Goal: Task Accomplishment & Management: Complete application form

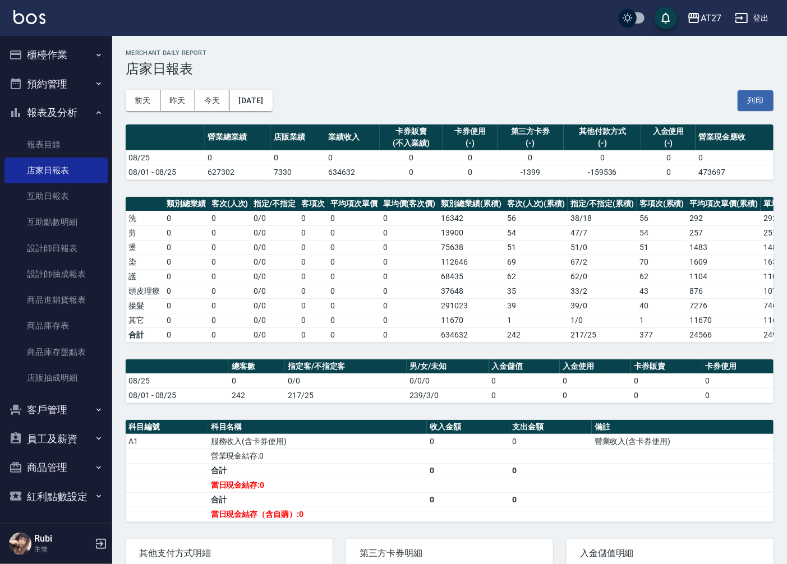
click at [737, 449] on td "營業收入(含卡券使用)" at bounding box center [683, 441] width 182 height 15
drag, startPoint x: 359, startPoint y: 422, endPoint x: 278, endPoint y: 373, distance: 94.8
click at [355, 419] on div "AT27 [DATE] 店家日報表 列印時間： [DATE][PHONE_NUMBER]:44 Merchant Daily Report 店家日報表 [DA…" at bounding box center [449, 367] width 675 height 662
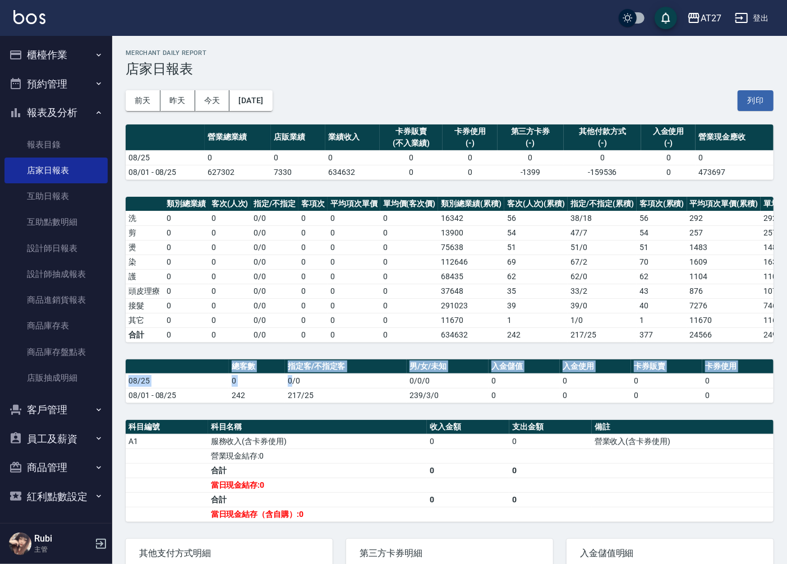
drag, startPoint x: 273, startPoint y: 368, endPoint x: 294, endPoint y: 402, distance: 40.3
click at [294, 402] on div "AT27 [DATE] 店家日報表 列印時間： [DATE][PHONE_NUMBER]:44 Merchant Daily Report 店家日報表 [DA…" at bounding box center [449, 367] width 675 height 662
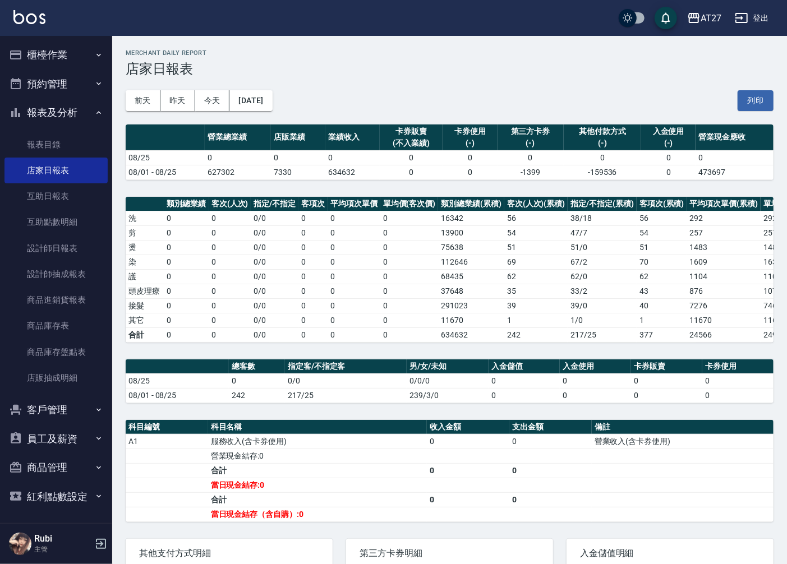
drag, startPoint x: 294, startPoint y: 402, endPoint x: 318, endPoint y: 419, distance: 29.9
click at [316, 419] on div "AT27 [DATE] 店家日報表 列印時間： [DATE][PHONE_NUMBER]:44 Merchant Daily Report 店家日報表 [DA…" at bounding box center [449, 367] width 675 height 662
click at [54, 244] on link "設計師日報表" at bounding box center [55, 248] width 103 height 26
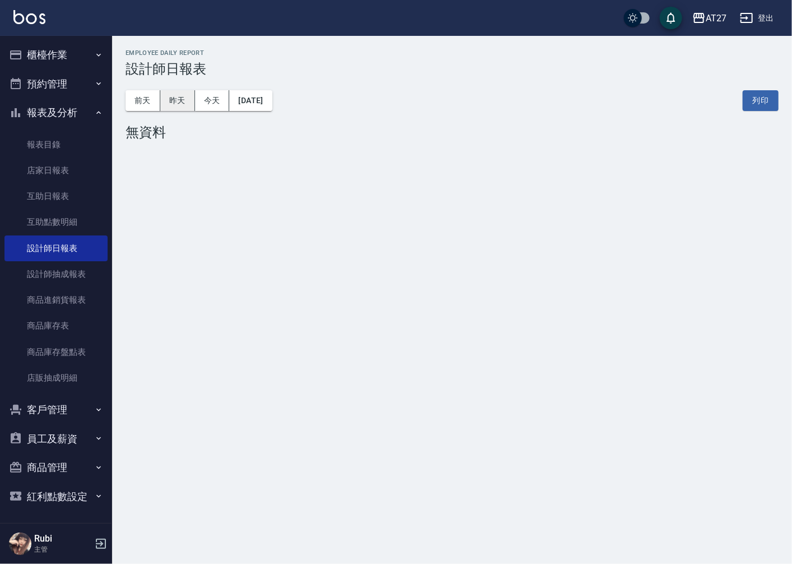
click at [178, 101] on button "昨天" at bounding box center [177, 100] width 35 height 21
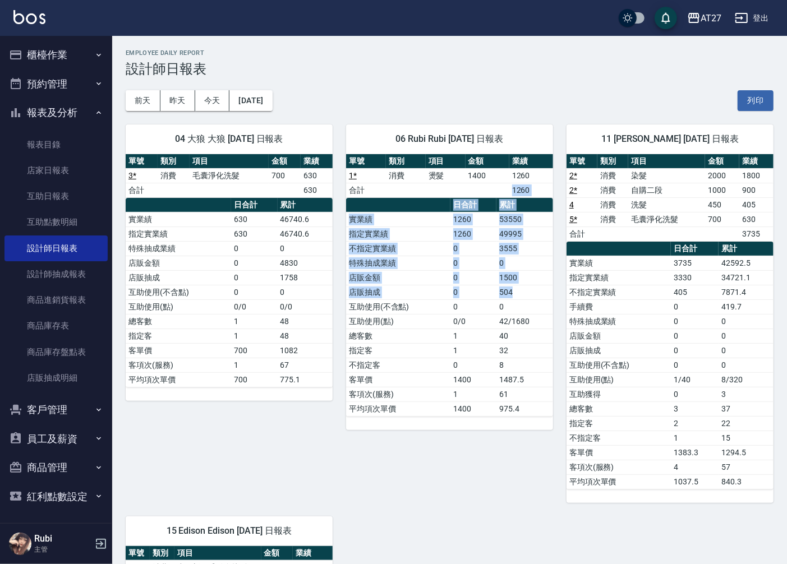
drag, startPoint x: 469, startPoint y: 183, endPoint x: 511, endPoint y: 303, distance: 127.0
click at [511, 303] on div "單號 類別 項目 金額 業績 1 * 消費 燙髮 1400 1260 合計 1260 日合計 累計 實業績 1260 53550 指定實業績 1260 499…" at bounding box center [449, 285] width 207 height 262
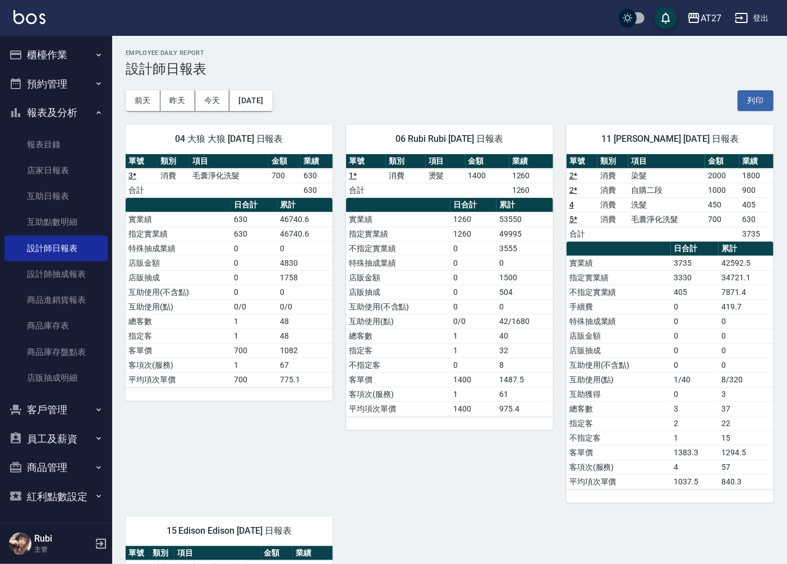
drag, startPoint x: 511, startPoint y: 303, endPoint x: 487, endPoint y: 357, distance: 58.5
click at [487, 357] on tbody "實業績 1260 53550 指定實業績 1260 49995 不指定實業績 0 3555 特殊抽成業績 0 0 店販金額 0 1500 店販抽成 0 504…" at bounding box center [449, 314] width 207 height 204
drag, startPoint x: 425, startPoint y: 287, endPoint x: 441, endPoint y: 332, distance: 48.1
click at [441, 332] on tbody "實業績 1260 53550 指定實業績 1260 49995 不指定實業績 0 3555 特殊抽成業績 0 0 店販金額 0 1500 店販抽成 0 504…" at bounding box center [449, 314] width 207 height 204
drag, startPoint x: 441, startPoint y: 332, endPoint x: 446, endPoint y: 348, distance: 17.2
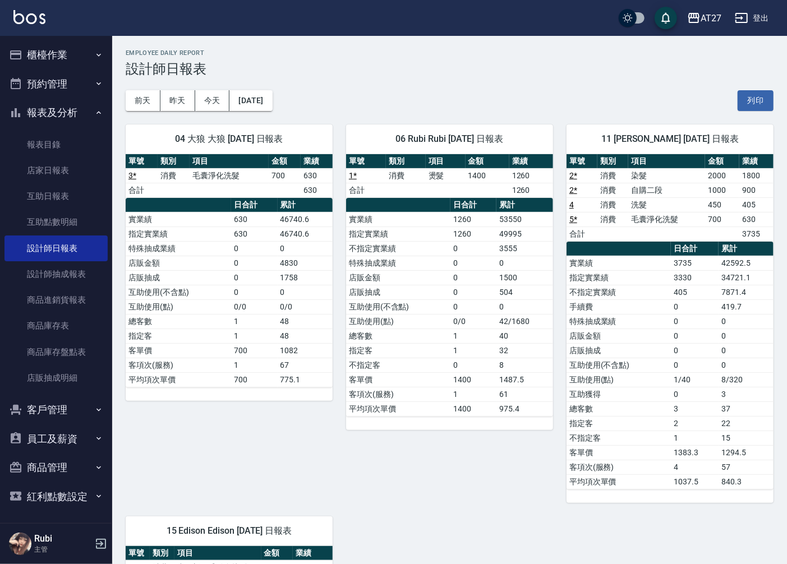
click at [446, 348] on td "指定客" at bounding box center [398, 350] width 104 height 15
drag, startPoint x: 446, startPoint y: 342, endPoint x: 446, endPoint y: 333, distance: 9.0
click at [446, 333] on tbody "實業績 1260 53550 指定實業績 1260 49995 不指定實業績 0 3555 特殊抽成業績 0 0 店販金額 0 1500 店販抽成 0 504…" at bounding box center [449, 314] width 207 height 204
drag, startPoint x: 446, startPoint y: 333, endPoint x: 435, endPoint y: 326, distance: 13.4
click at [435, 326] on tbody "實業績 1260 53550 指定實業績 1260 49995 不指定實業績 0 3555 特殊抽成業績 0 0 店販金額 0 1500 店販抽成 0 504…" at bounding box center [449, 314] width 207 height 204
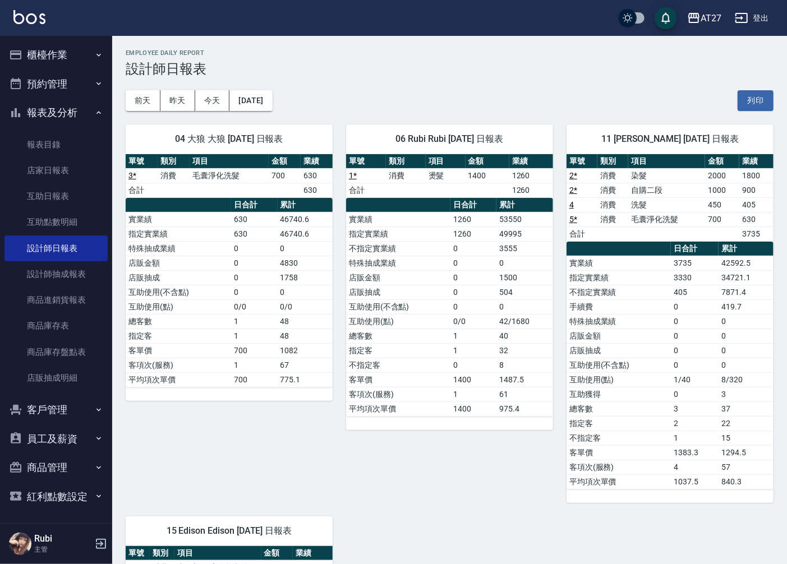
drag, startPoint x: 435, startPoint y: 326, endPoint x: 437, endPoint y: 343, distance: 17.5
click at [437, 343] on td "總客數" at bounding box center [398, 336] width 104 height 15
click at [71, 223] on link "互助點數明細" at bounding box center [55, 222] width 103 height 26
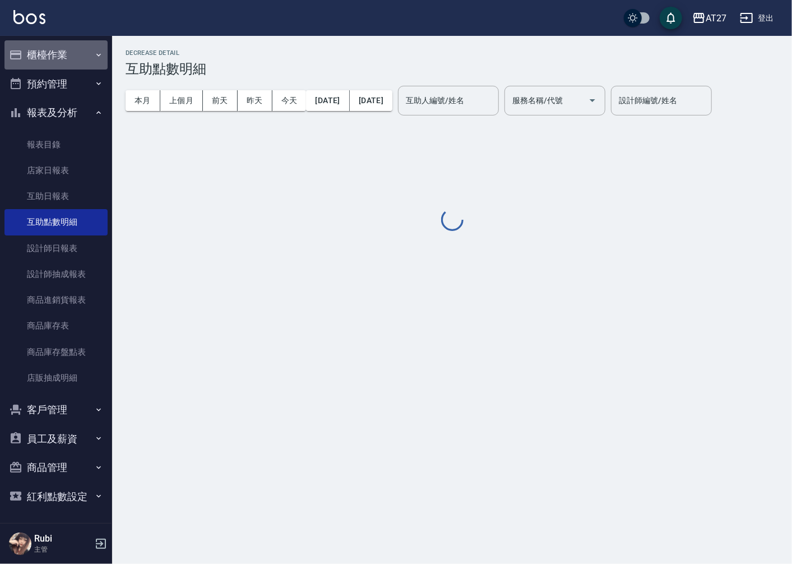
click at [64, 46] on button "櫃檯作業" at bounding box center [55, 54] width 103 height 29
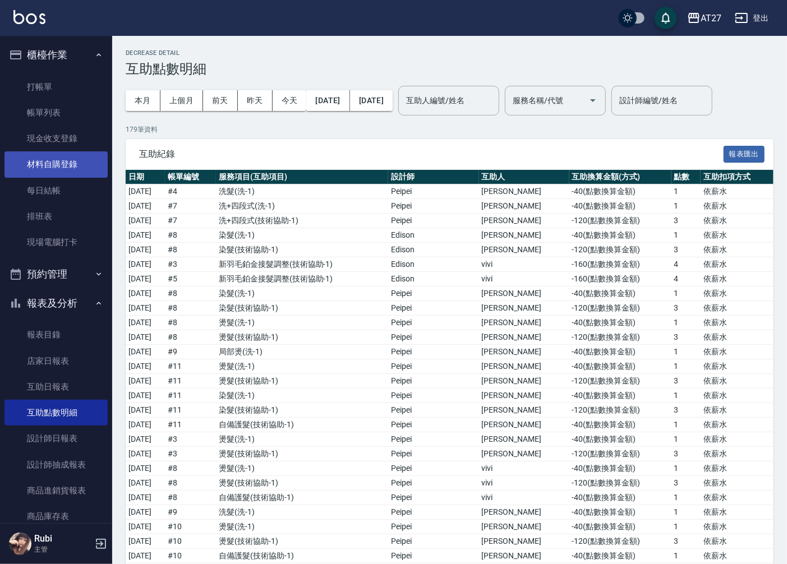
click at [67, 159] on link "材料自購登錄" at bounding box center [55, 164] width 103 height 26
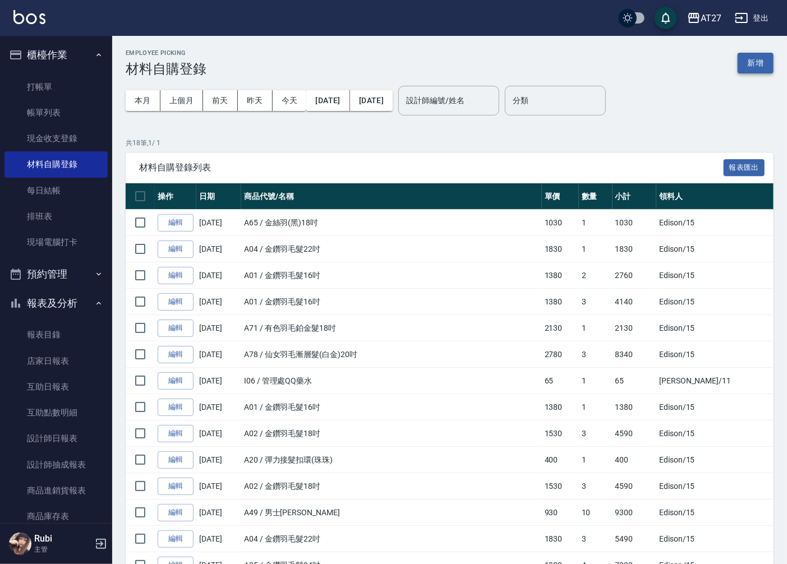
click at [741, 67] on button "新增" at bounding box center [755, 63] width 36 height 21
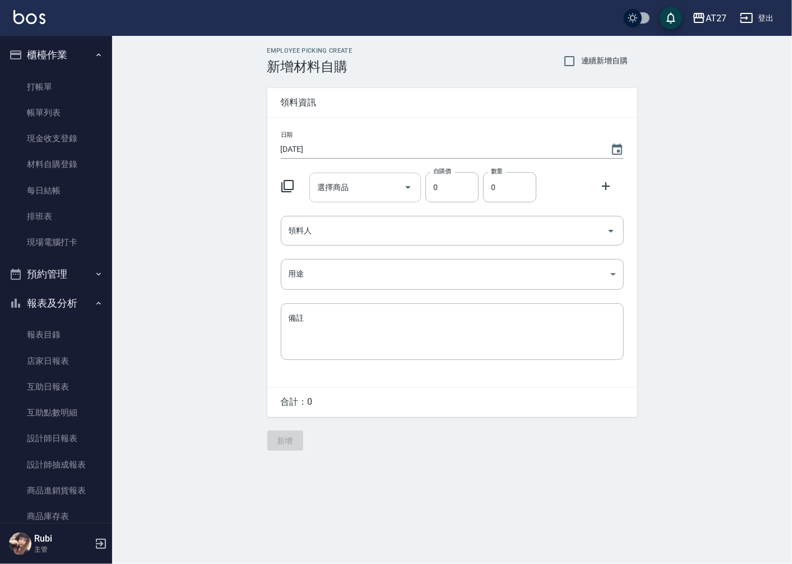
click at [359, 188] on input "選擇商品" at bounding box center [357, 188] width 85 height 20
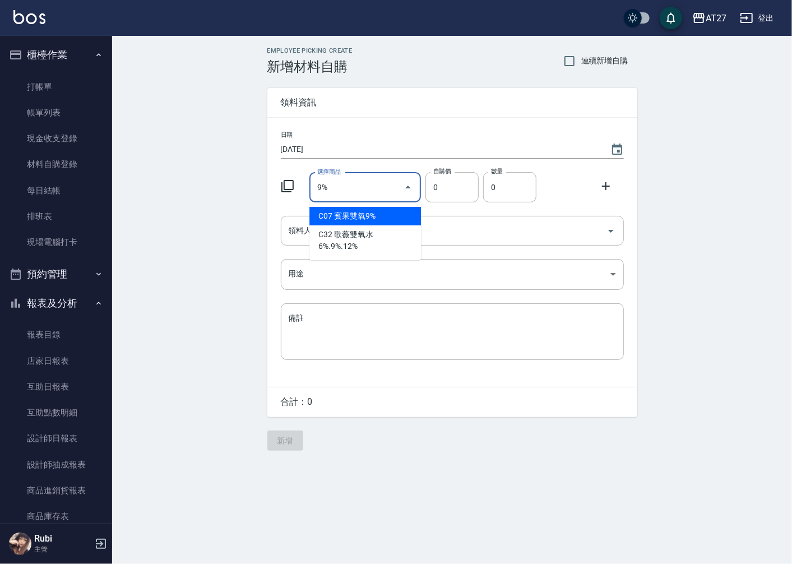
type input "賓果雙氧9%"
type input "105"
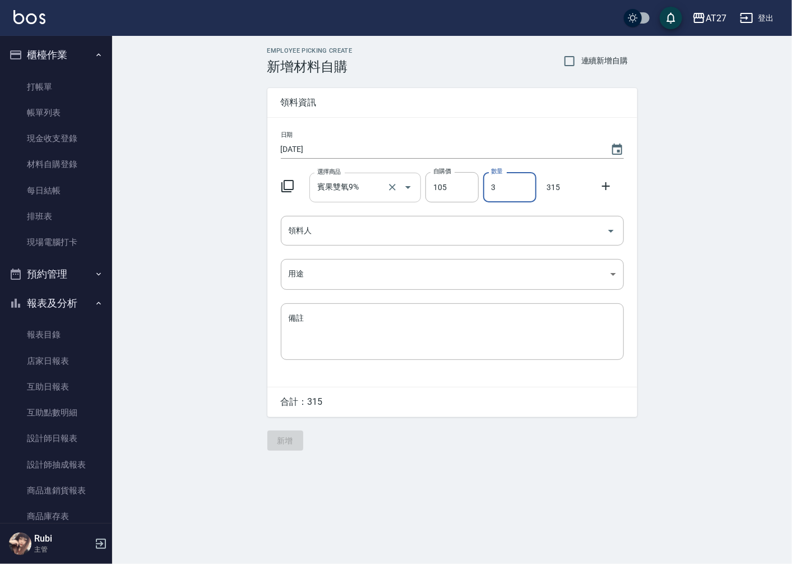
type input "3"
drag, startPoint x: 359, startPoint y: 188, endPoint x: 680, endPoint y: 481, distance: 434.2
click at [413, 247] on div "日期 [DATE] 選擇商品 賓果雙氧9% 選擇商品 自購價 105 自購價 數量 3 數量 315 領料人 領料人 用途 ​ 用途 備註 x 備註" at bounding box center [452, 252] width 370 height 269
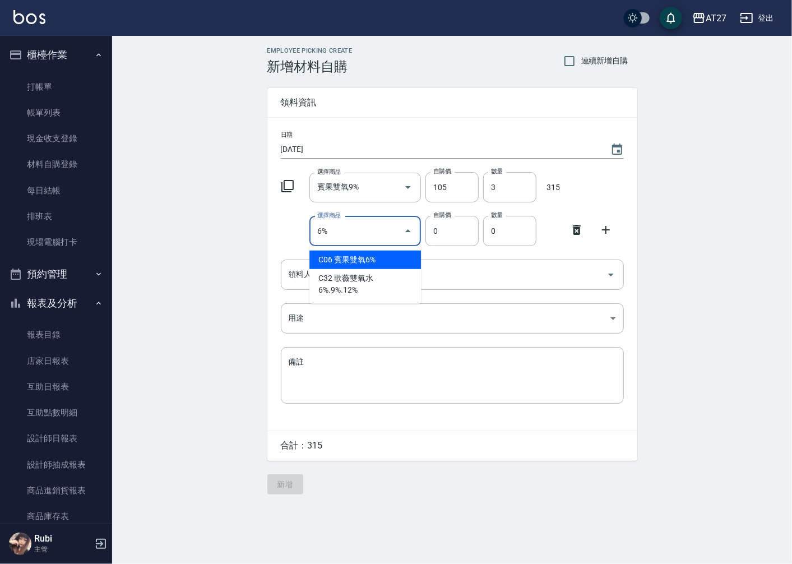
type input "賓果雙氧6%"
type input "105"
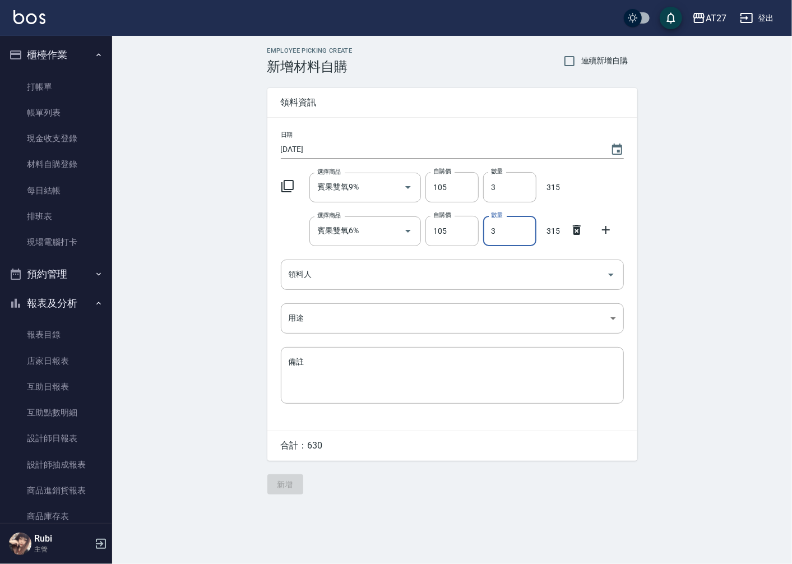
type input "3"
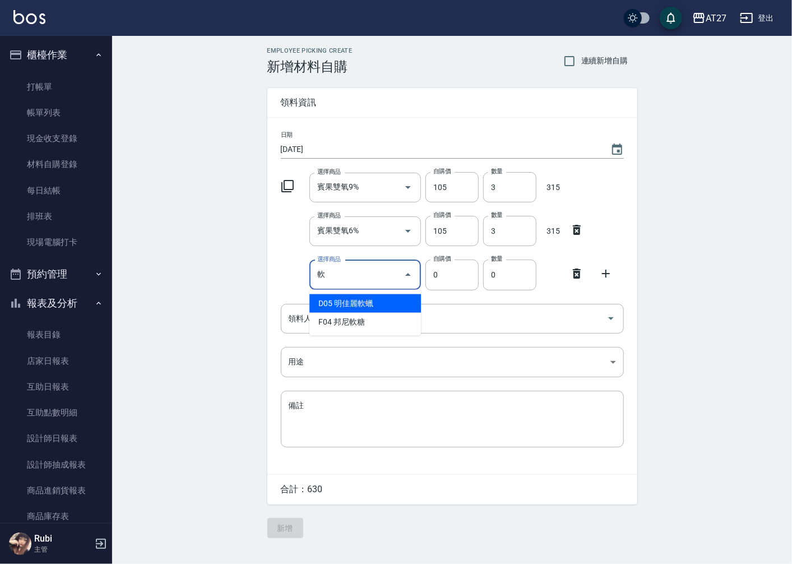
type input "明佳麗軟蠟"
type input "306"
type input "1"
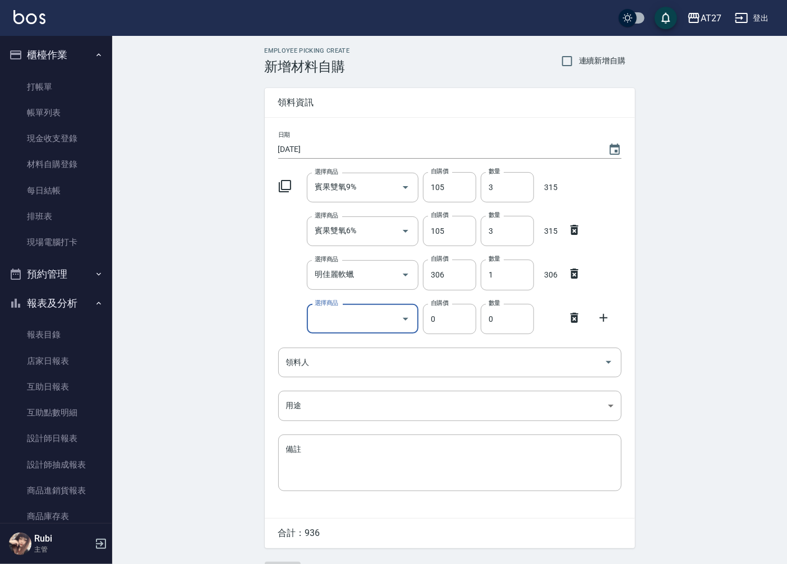
type input "3"
type input "管理處CYS1劑"
type input "270"
type input "0"
click at [572, 320] on icon at bounding box center [574, 318] width 8 height 10
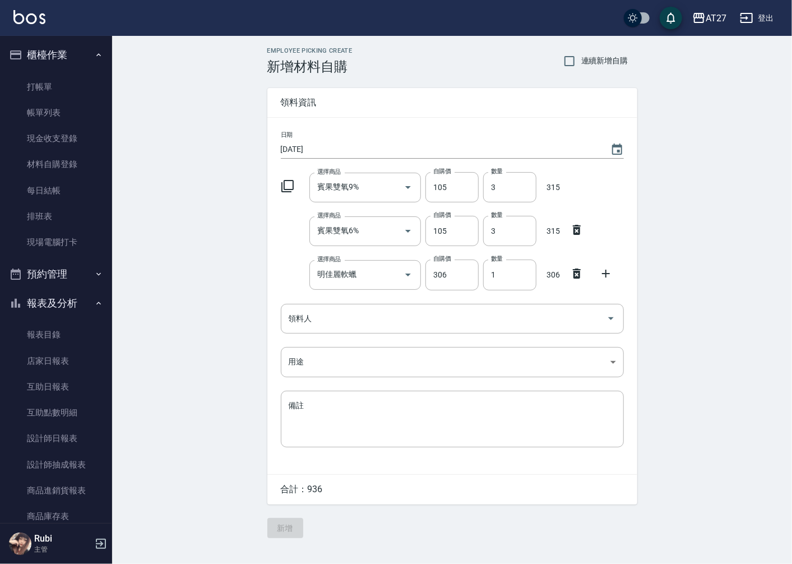
click at [612, 275] on icon at bounding box center [605, 273] width 13 height 13
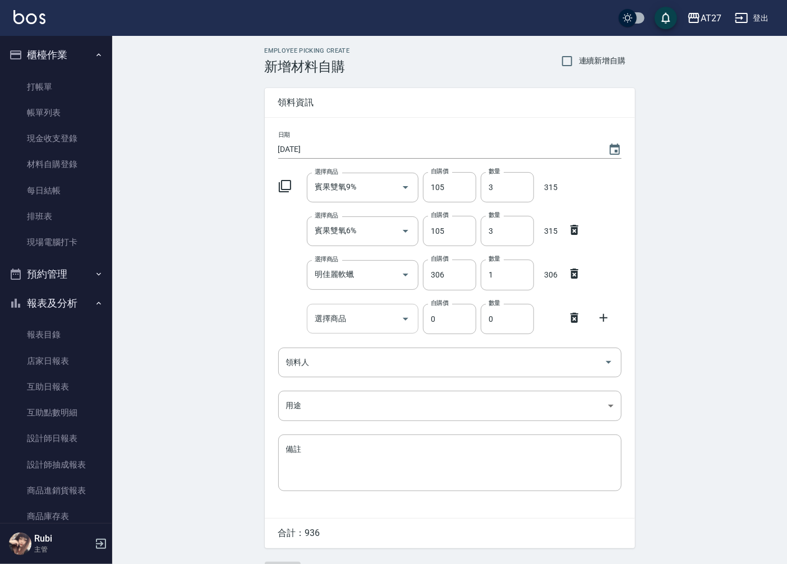
click at [387, 318] on input "選擇商品" at bounding box center [354, 319] width 85 height 20
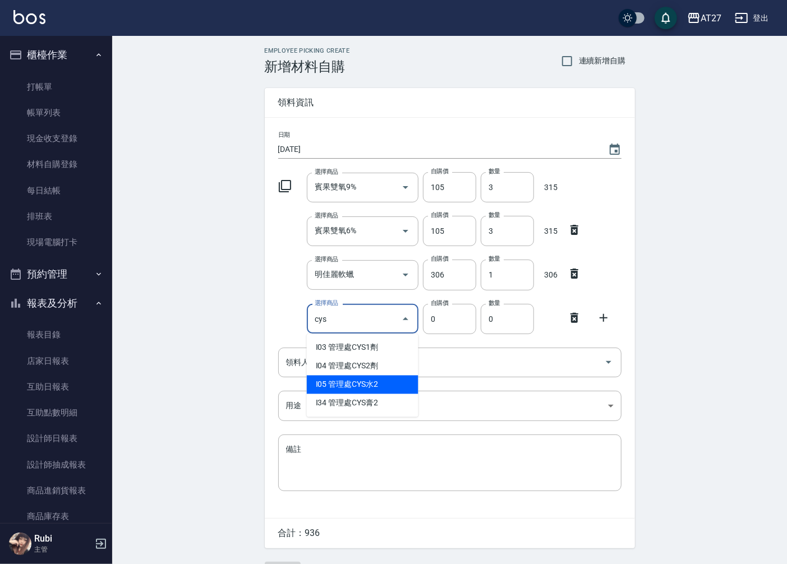
type input "管理處CYS水2"
type input "150"
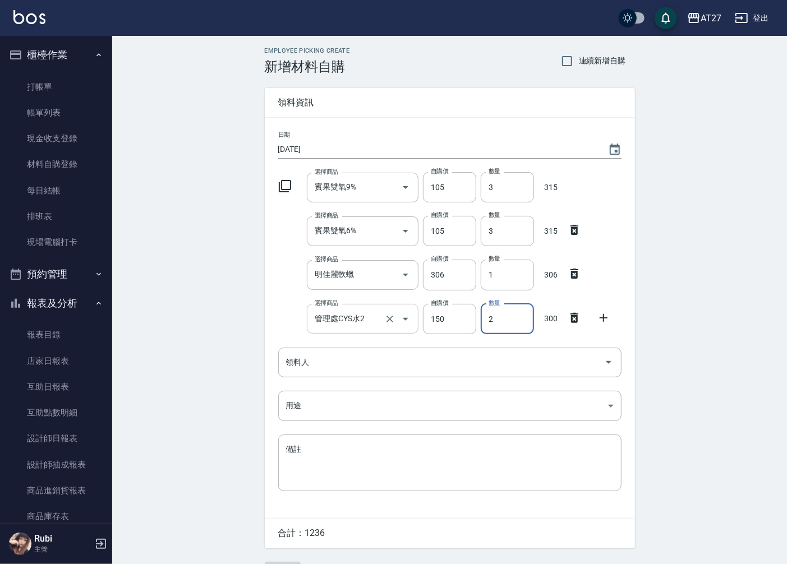
type input "2"
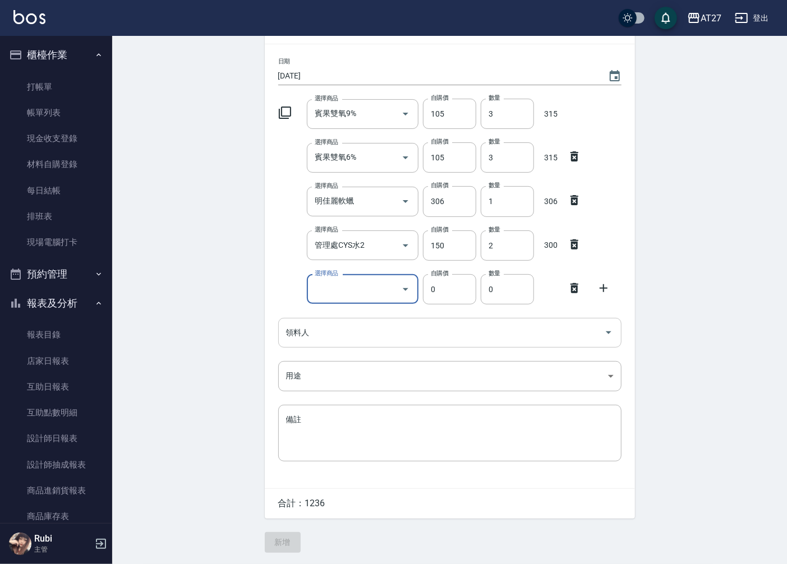
scroll to position [74, 0]
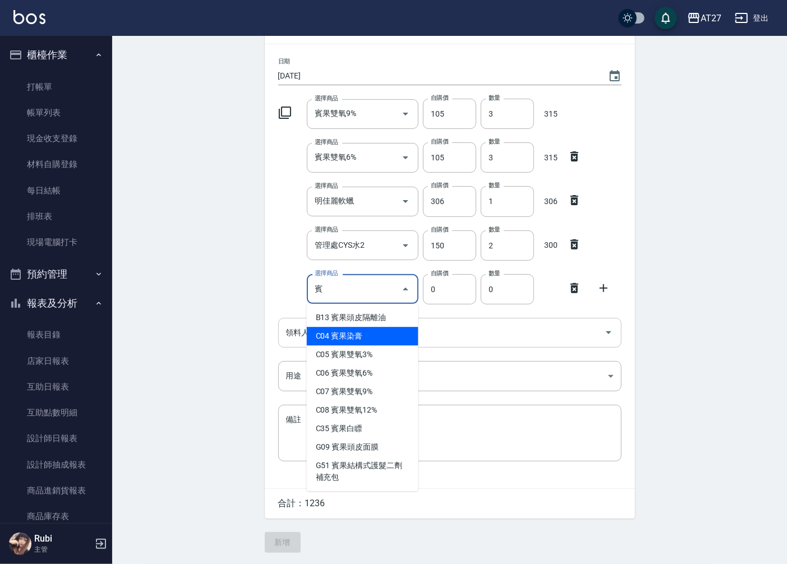
type input "賓果染膏"
type input "90"
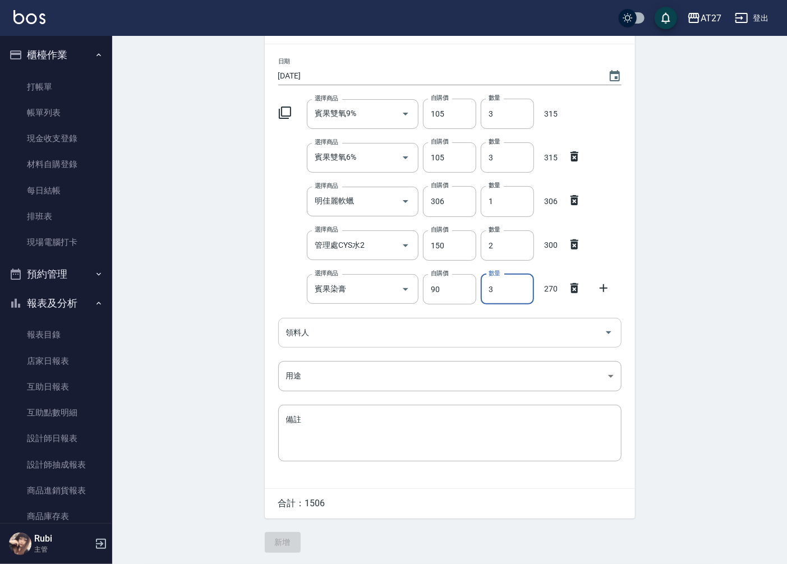
click at [489, 345] on div "領料人" at bounding box center [449, 333] width 343 height 30
type input "3"
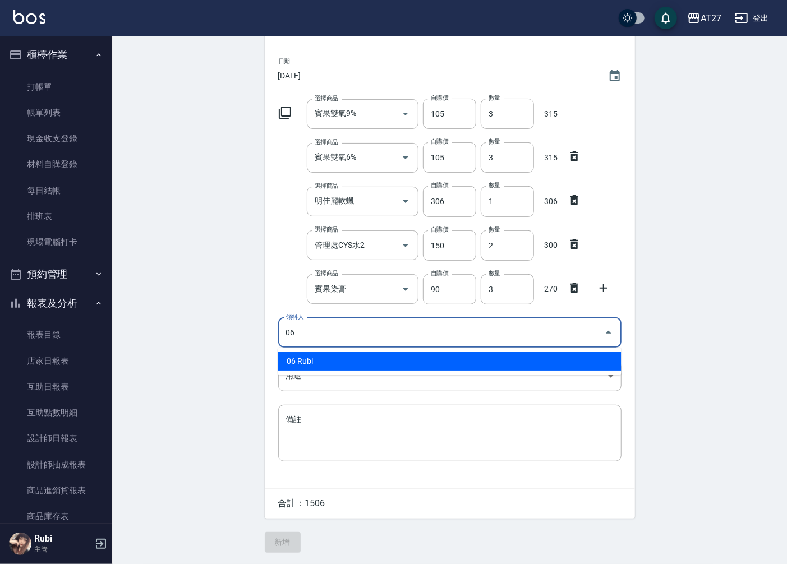
type input "06 Rubi"
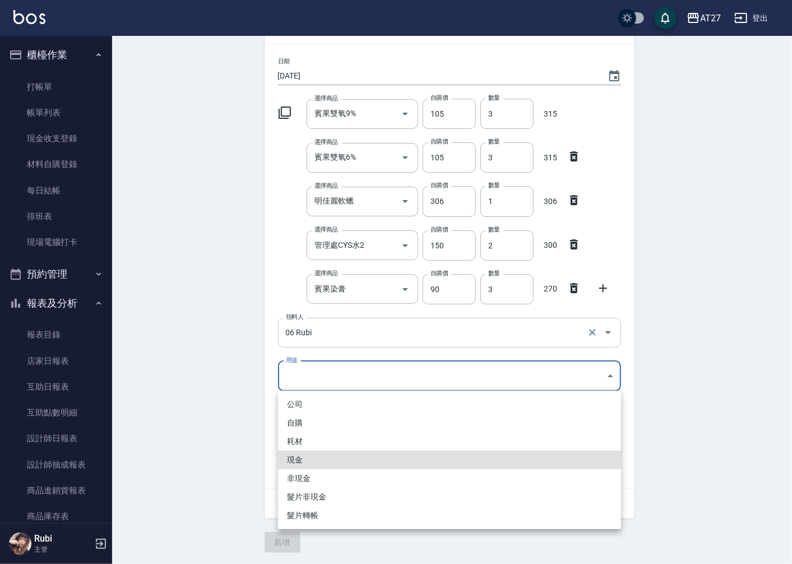
type input "現金"
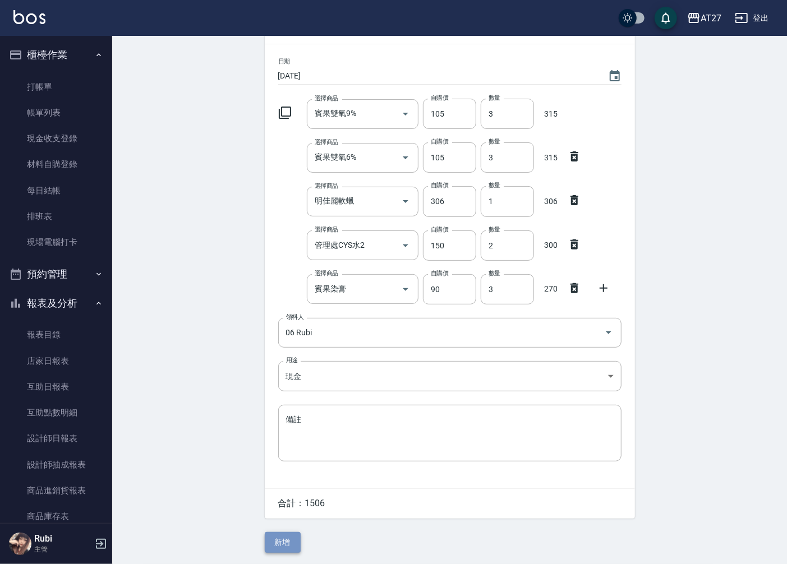
click at [288, 546] on button "新增" at bounding box center [283, 542] width 36 height 21
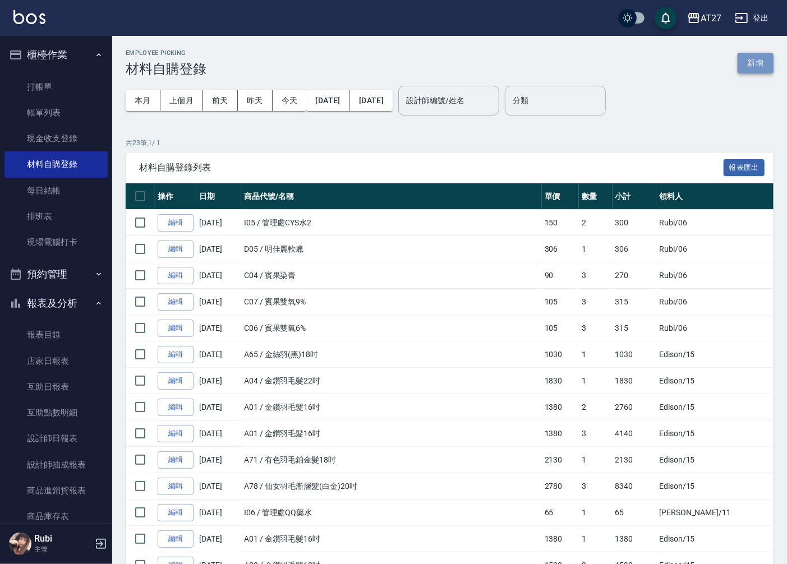
click at [759, 64] on button "新增" at bounding box center [755, 63] width 36 height 21
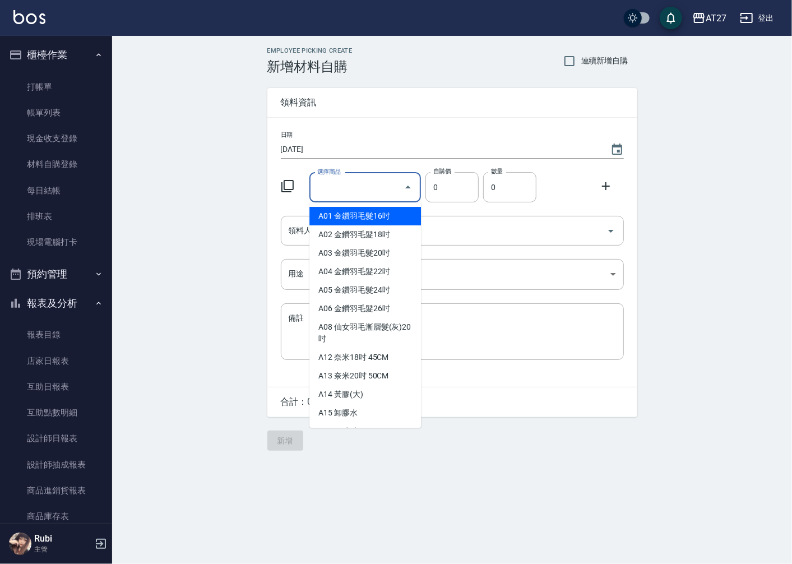
click at [370, 188] on input "選擇商品" at bounding box center [357, 188] width 85 height 20
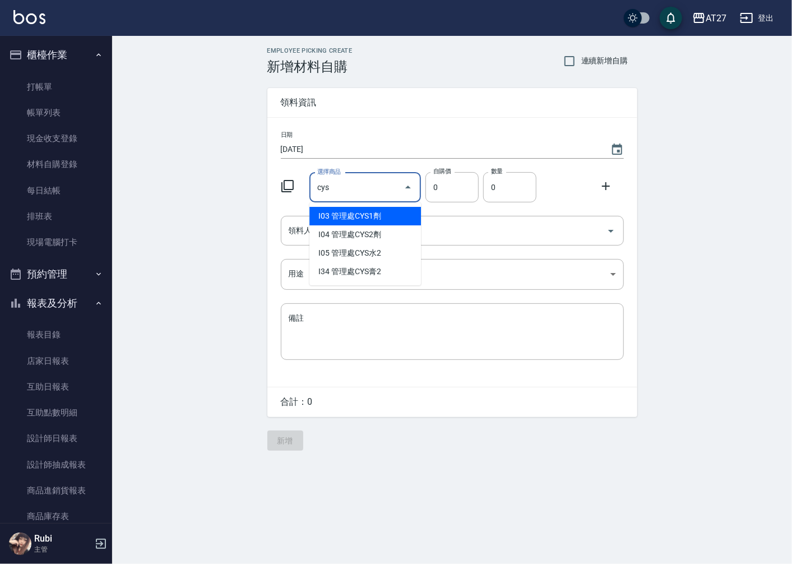
type input "管理處CYS1劑"
type input "270"
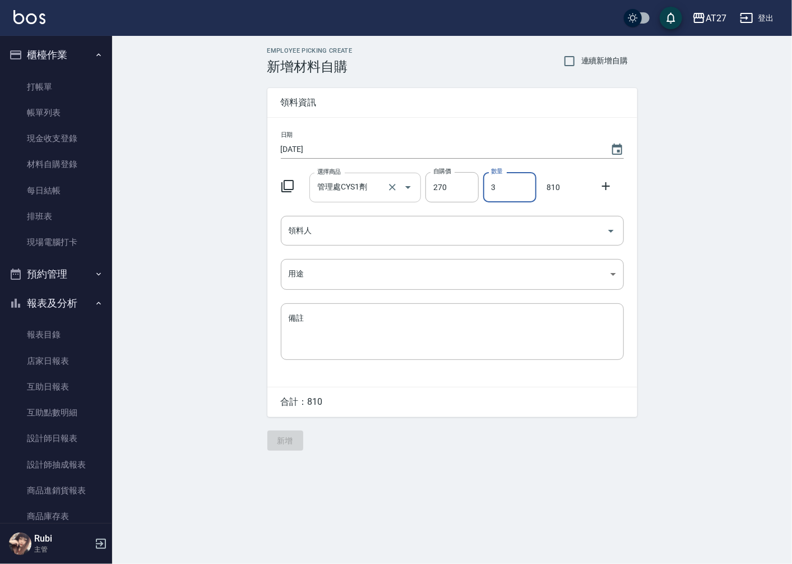
type input "3"
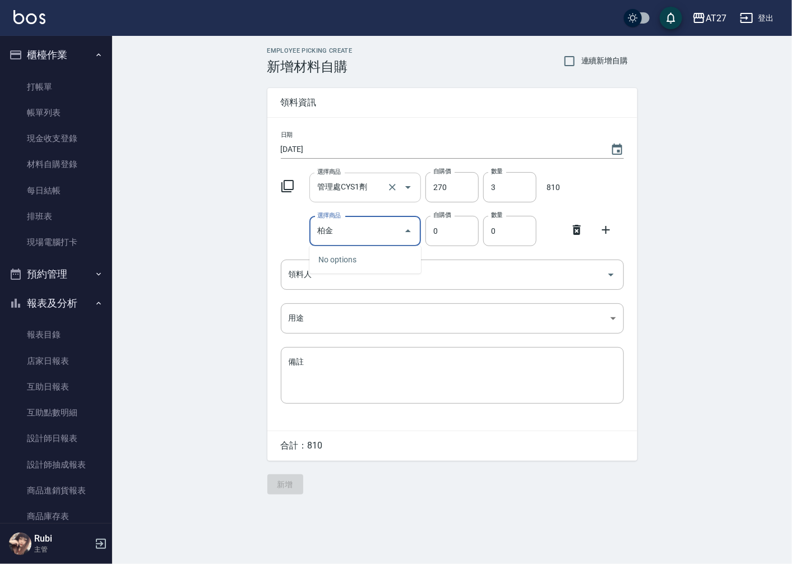
type input "博"
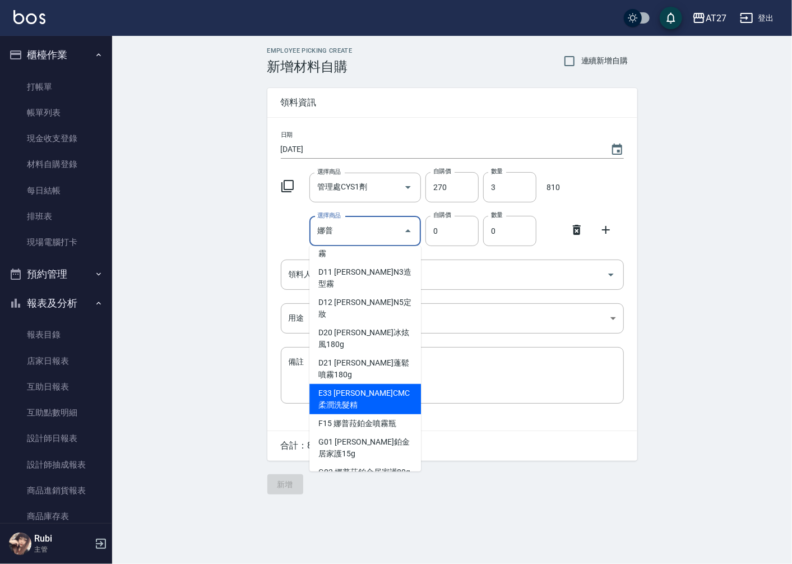
scroll to position [436, 0]
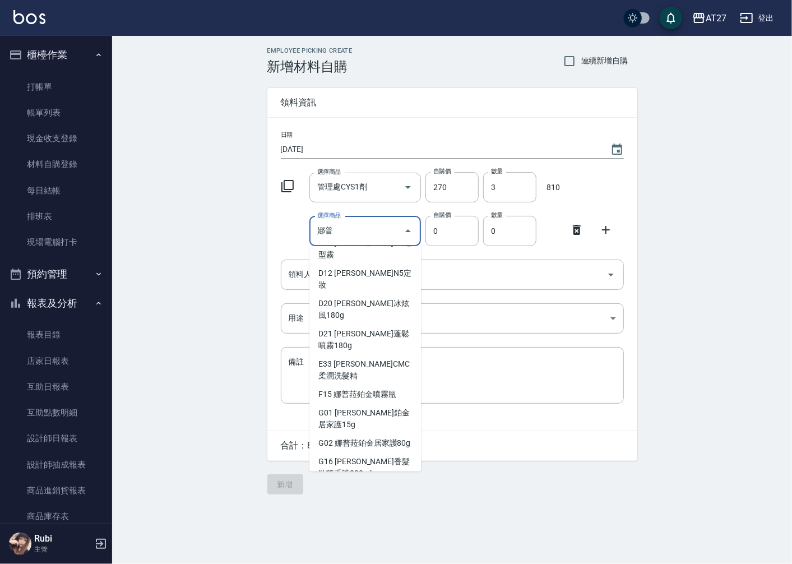
click at [378, 538] on li "G36 娜普菈鉑金3劑" at bounding box center [366, 547] width 112 height 19
type input "娜普菈鉑金3劑"
type input "1170"
type input "1"
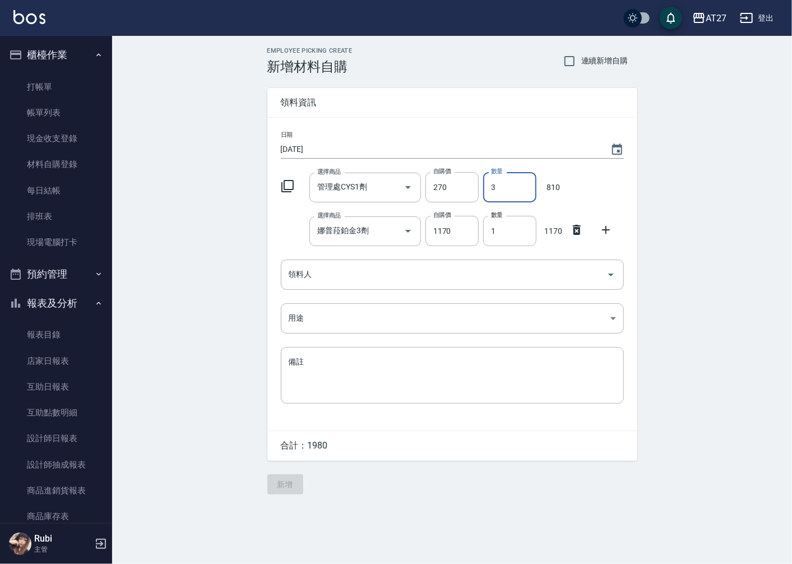
drag, startPoint x: 491, startPoint y: 188, endPoint x: 497, endPoint y: 189, distance: 6.2
click at [497, 189] on input "3" at bounding box center [509, 187] width 53 height 30
type input "6"
click at [601, 231] on icon at bounding box center [605, 229] width 13 height 13
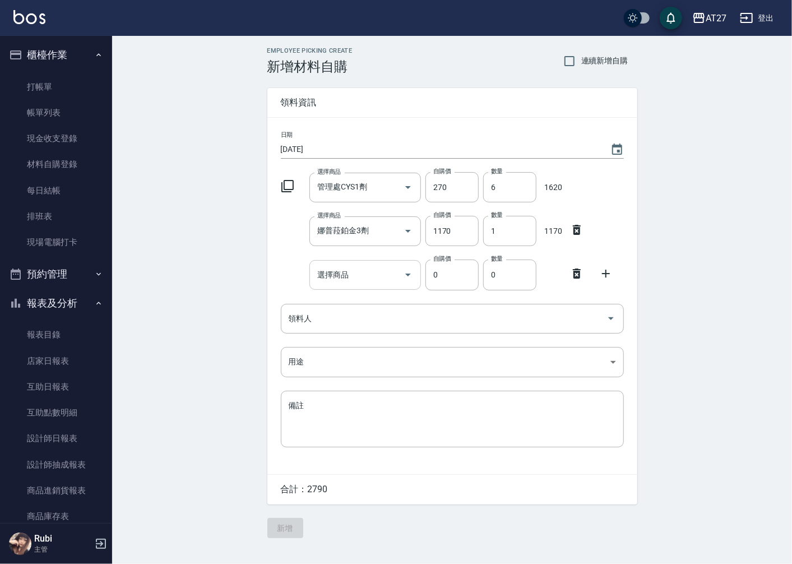
click at [361, 272] on input "選擇商品" at bounding box center [357, 275] width 85 height 20
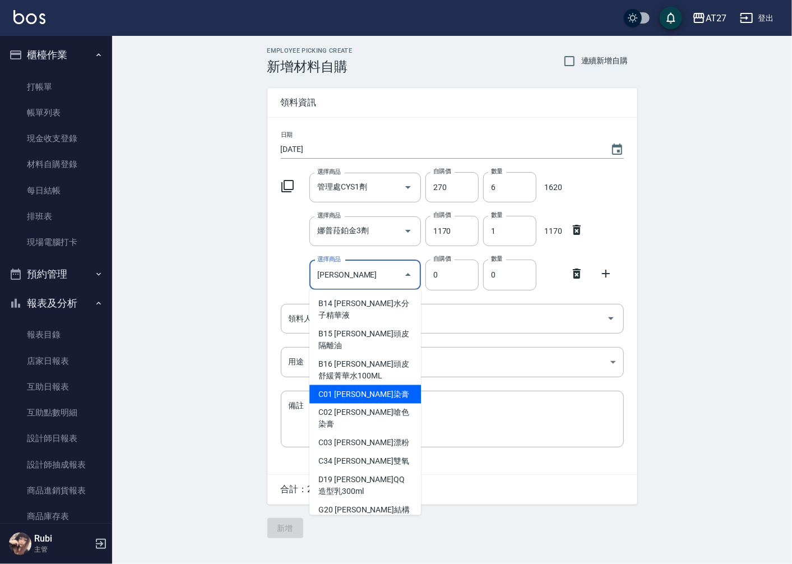
type input "[PERSON_NAME]染膏"
type input "90"
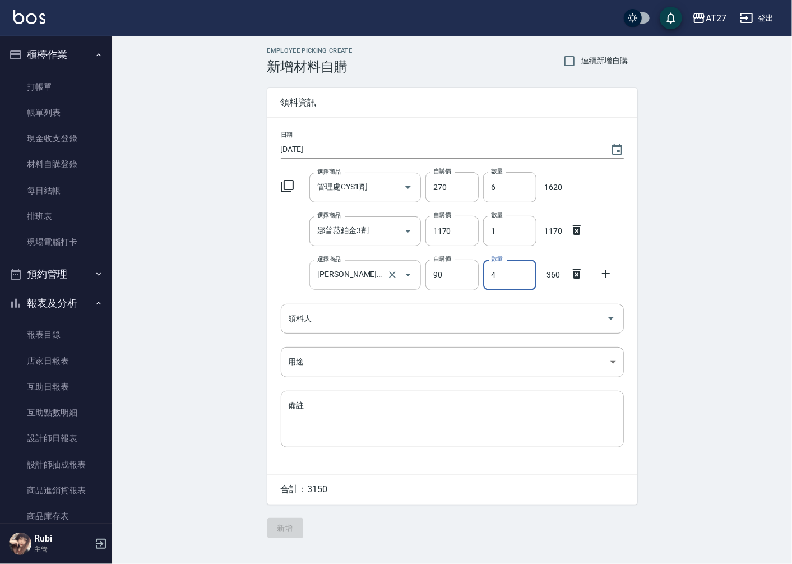
type input "4"
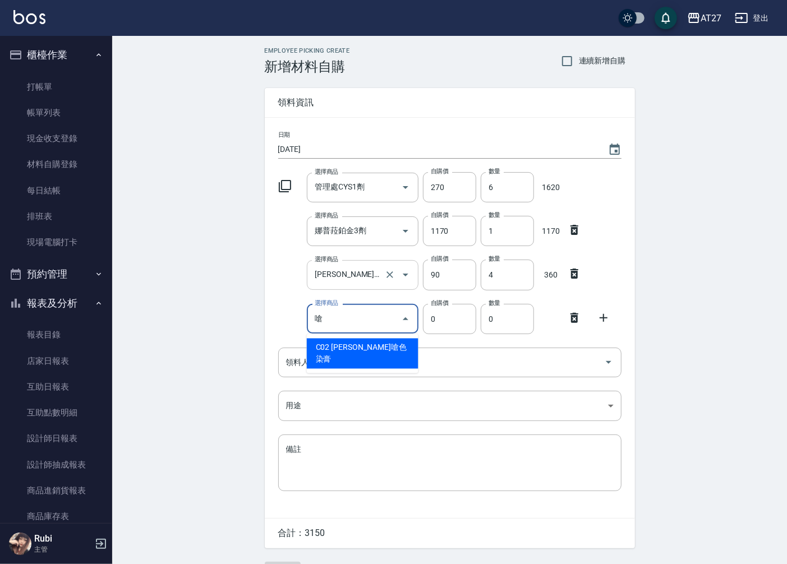
type input "[PERSON_NAME]嗆色染膏"
type input "120"
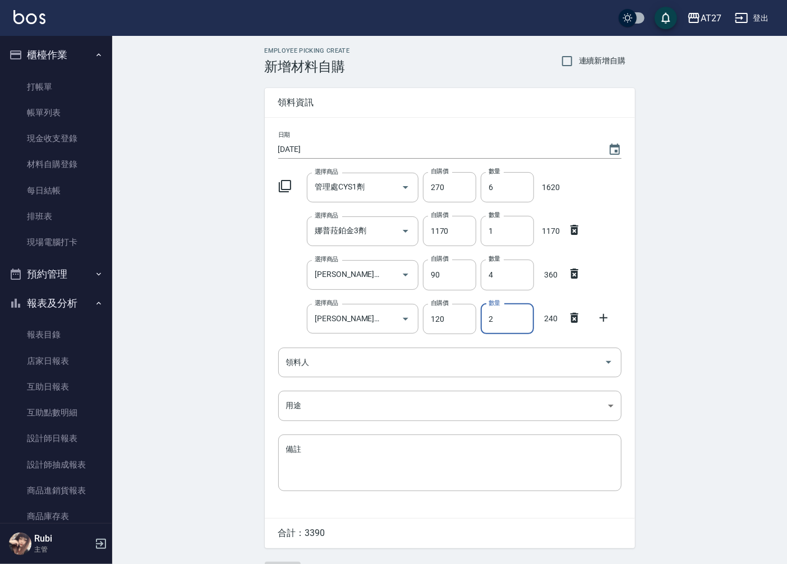
type input "2"
click at [572, 224] on icon at bounding box center [573, 229] width 13 height 13
type input "[PERSON_NAME]染膏"
type input "90"
type input "4"
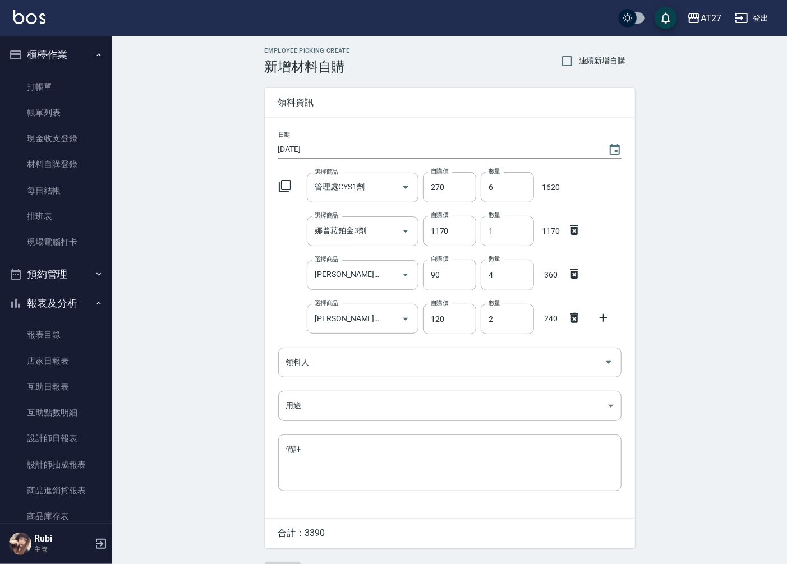
type input "[PERSON_NAME]嗆色染膏"
type input "120"
type input "2"
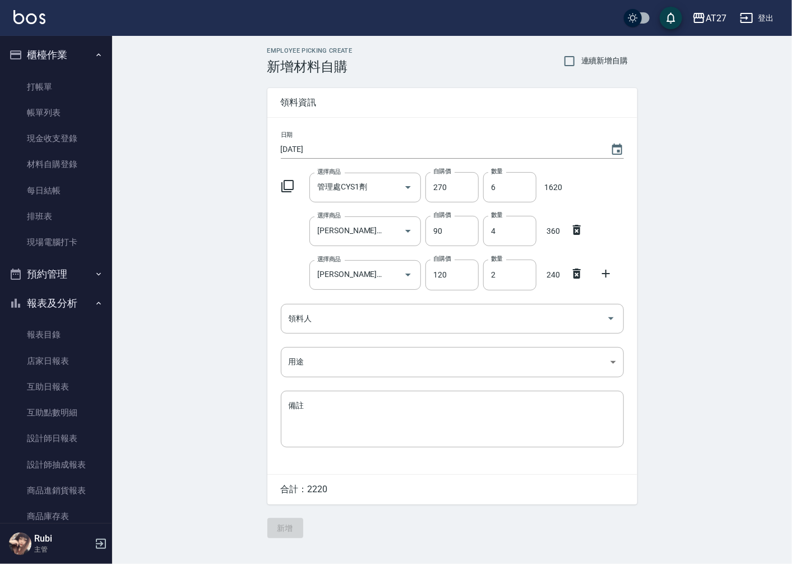
click at [575, 187] on div "選擇商品 管理處CYS1劑 選擇商品 自購價 270 自購價 數量 6 數量 1620" at bounding box center [450, 185] width 348 height 35
click at [389, 186] on icon "Clear" at bounding box center [392, 187] width 11 height 11
click at [393, 186] on icon "Clear" at bounding box center [392, 187] width 7 height 7
type input "0"
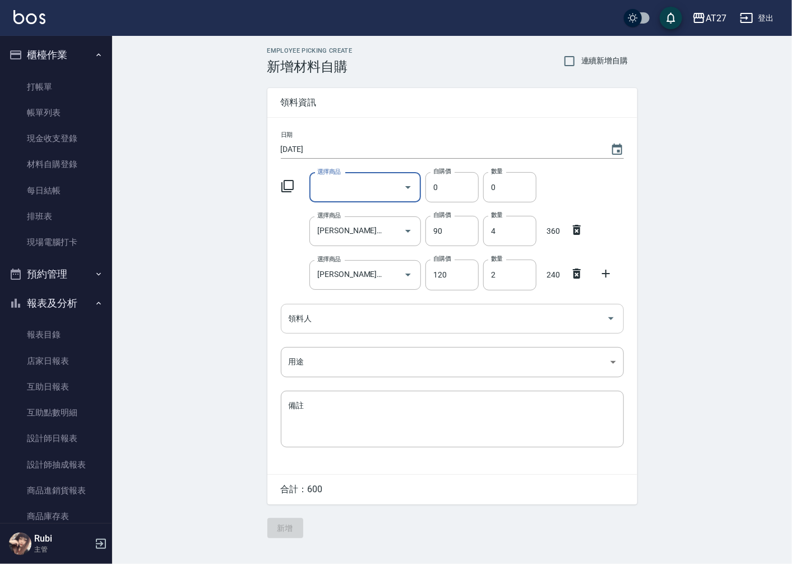
click at [400, 313] on input "領料人" at bounding box center [444, 319] width 316 height 20
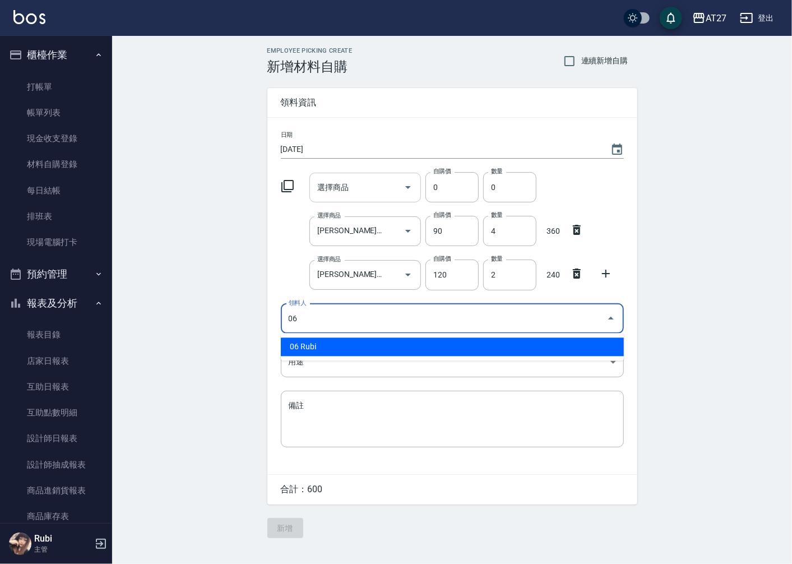
type input "06 Rubi"
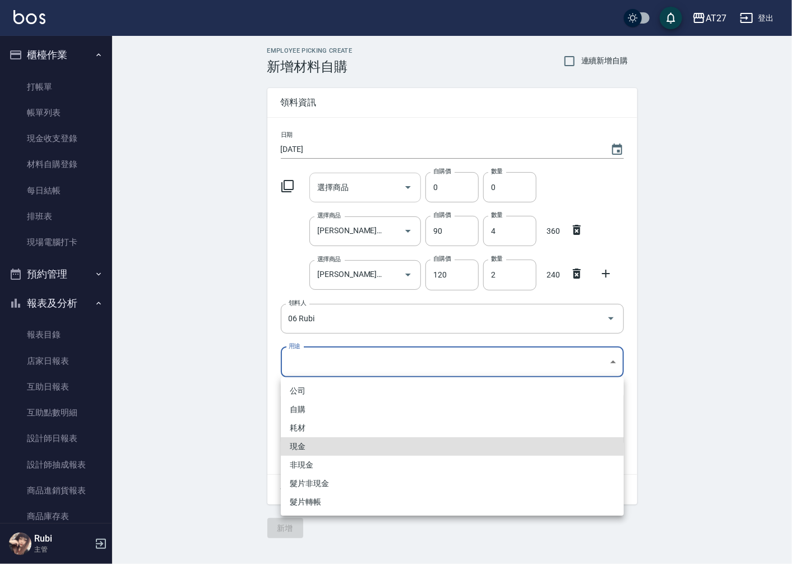
type input "現金"
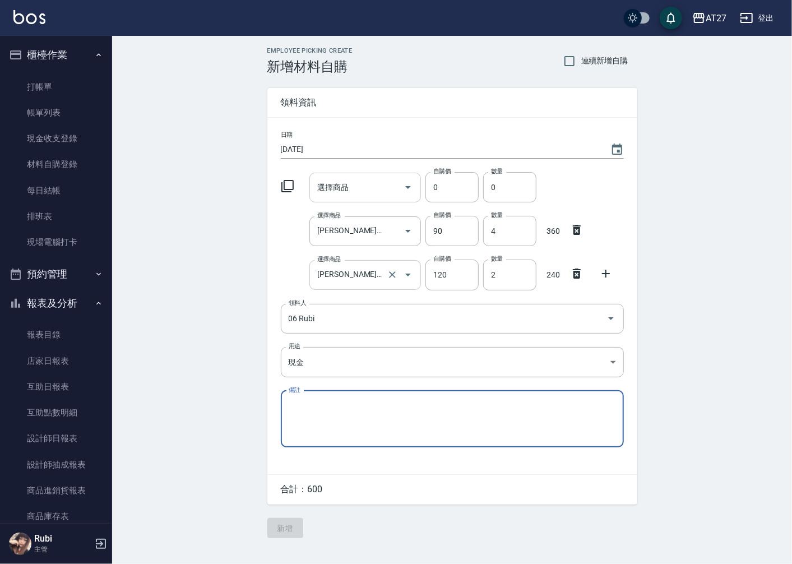
click at [377, 271] on input "[PERSON_NAME]嗆色染膏" at bounding box center [350, 275] width 70 height 20
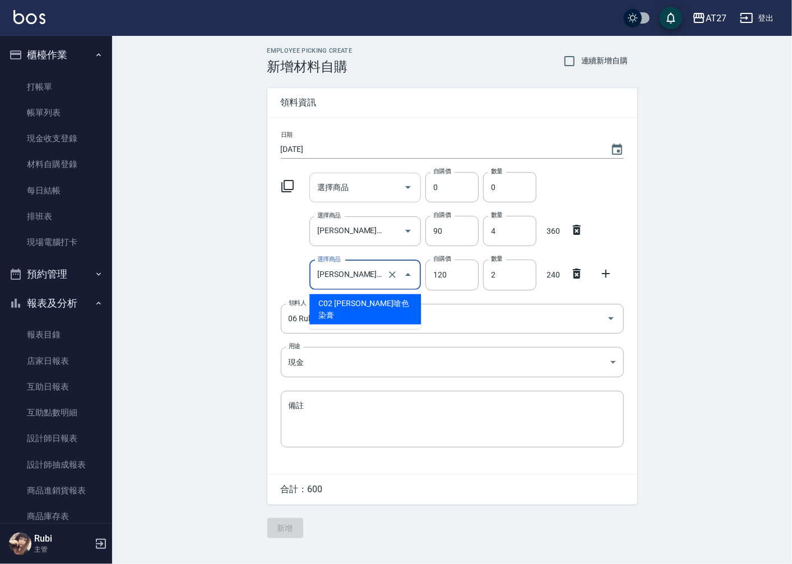
click at [377, 271] on input "[PERSON_NAME]嗆色染膏" at bounding box center [350, 275] width 70 height 20
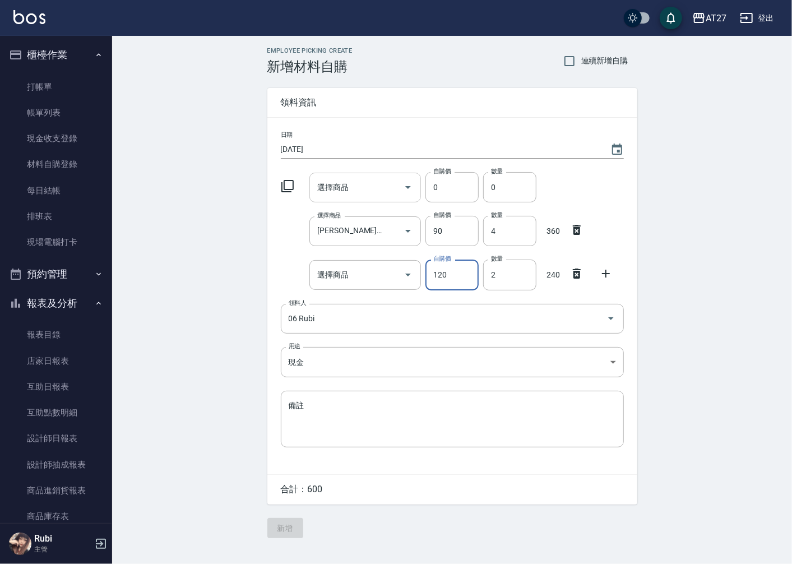
click at [383, 190] on input "選擇商品" at bounding box center [357, 188] width 85 height 20
paste input "[PERSON_NAME]嗆色染膏"
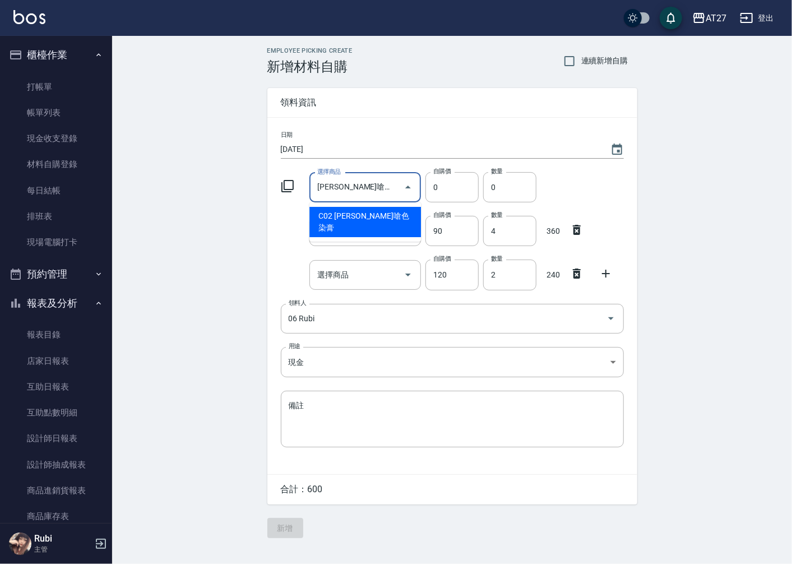
click at [391, 216] on li "C02 [PERSON_NAME]嗆色染膏" at bounding box center [366, 222] width 112 height 30
type input "[PERSON_NAME]嗆色染膏"
type input "120"
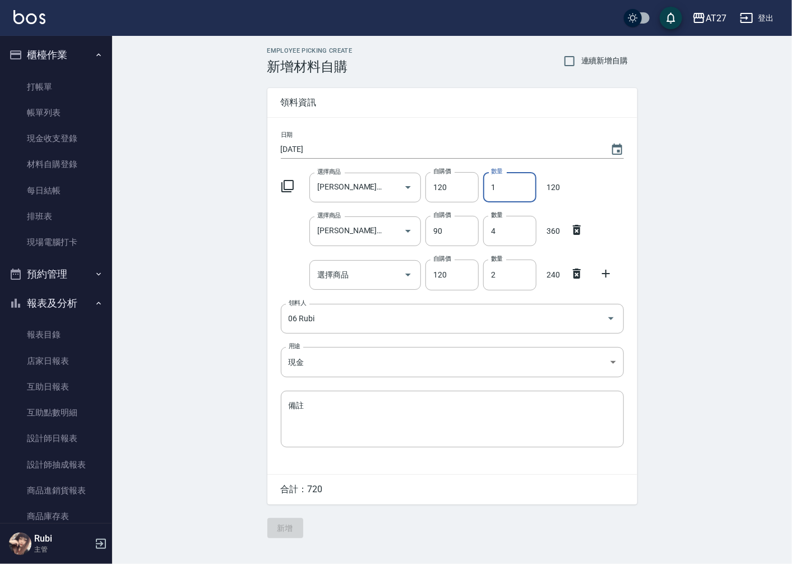
drag, startPoint x: 490, startPoint y: 187, endPoint x: 502, endPoint y: 187, distance: 12.3
click at [502, 187] on input "1" at bounding box center [509, 187] width 53 height 30
type input "2"
click at [580, 271] on icon at bounding box center [577, 274] width 8 height 10
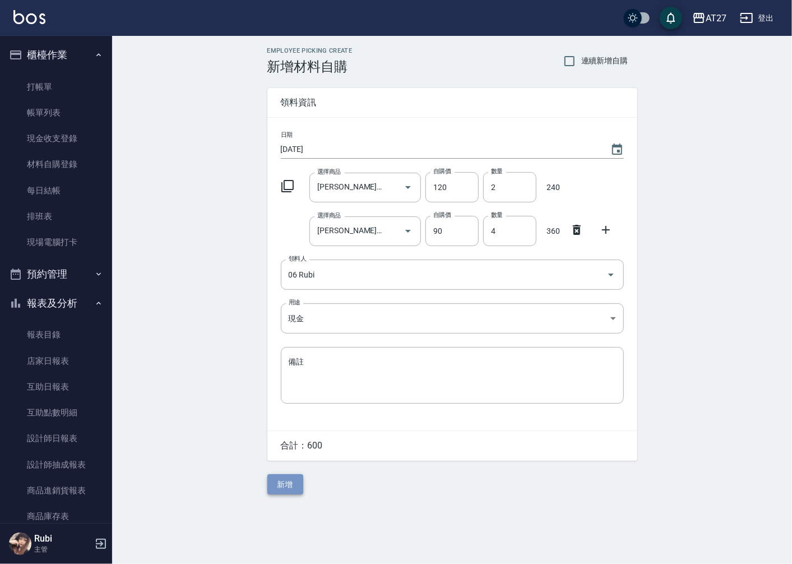
click at [283, 486] on button "新增" at bounding box center [285, 484] width 36 height 21
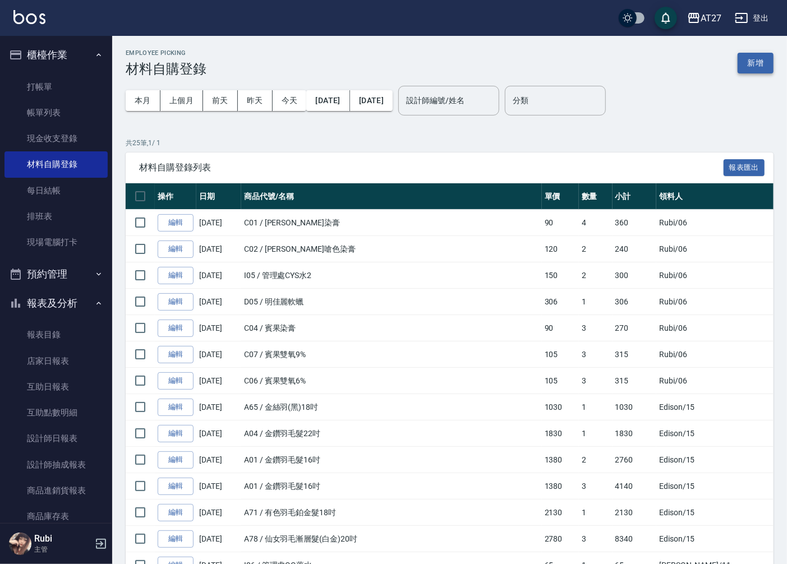
click at [743, 65] on button "新增" at bounding box center [755, 63] width 36 height 21
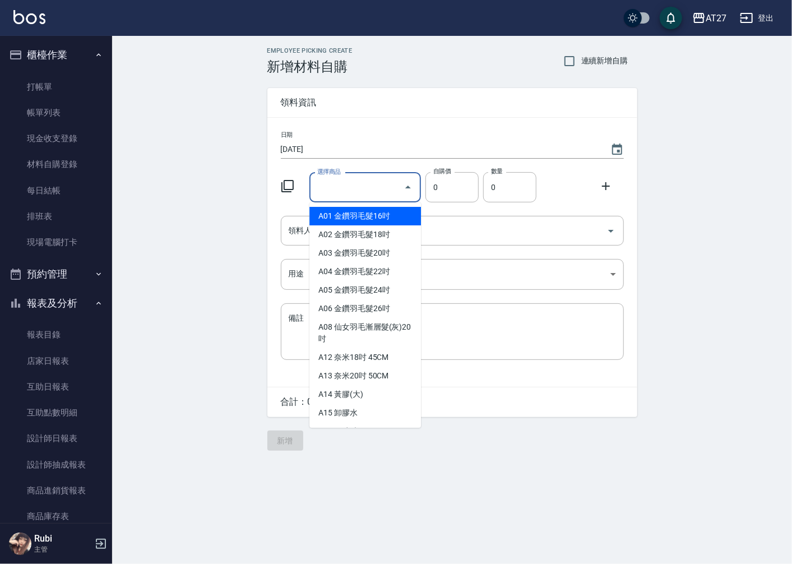
click at [368, 189] on input "選擇商品" at bounding box center [357, 188] width 85 height 20
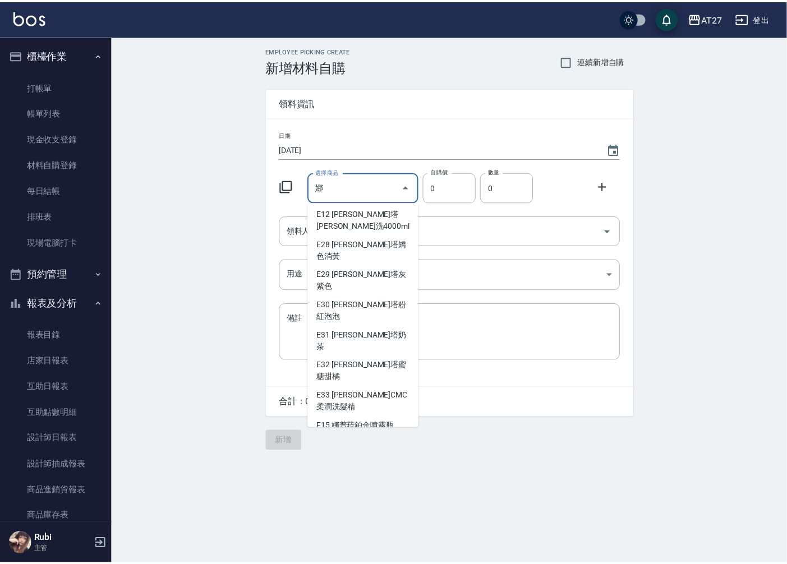
scroll to position [621, 0]
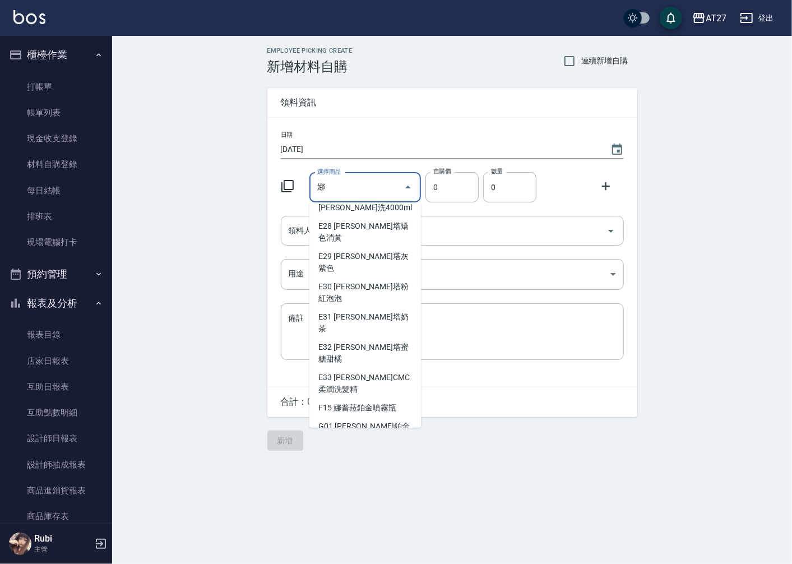
type input "娜普菈鉑金1劑"
type input "1170"
type input "1"
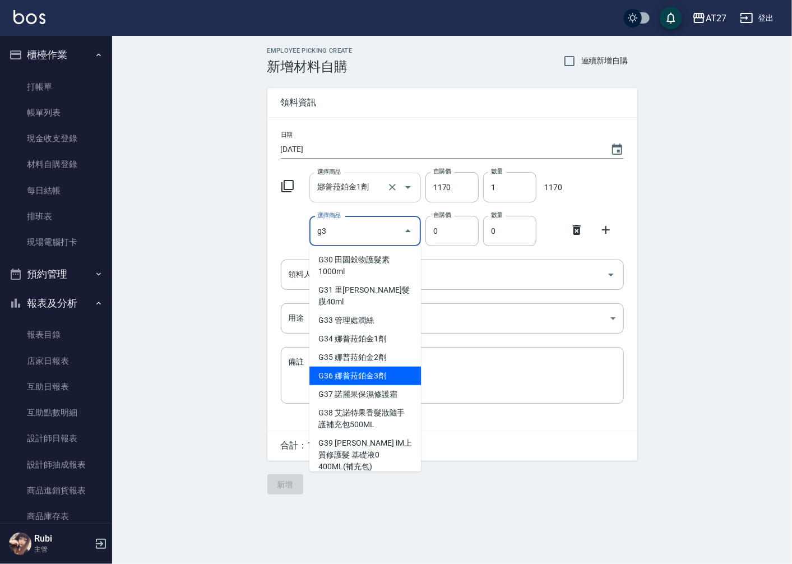
type input "娜普菈鉑金3劑"
type input "1170"
type input "1"
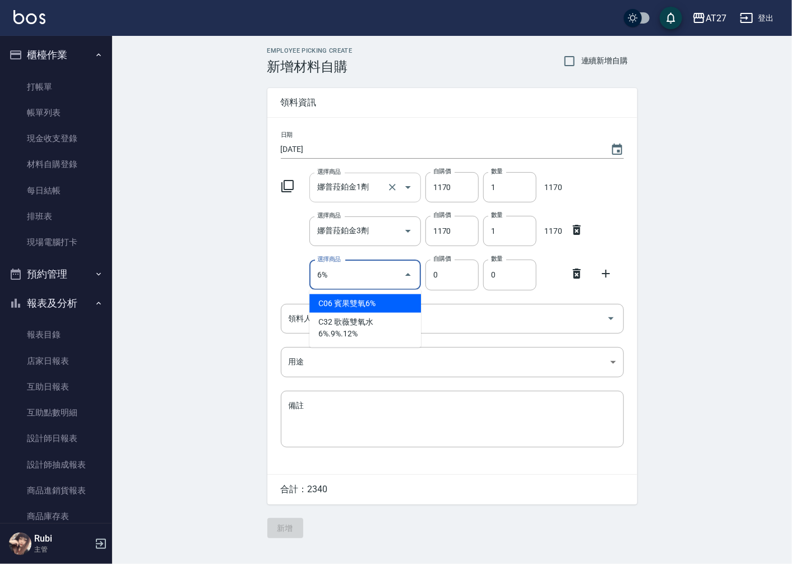
type input "賓果雙氧6%"
type input "105"
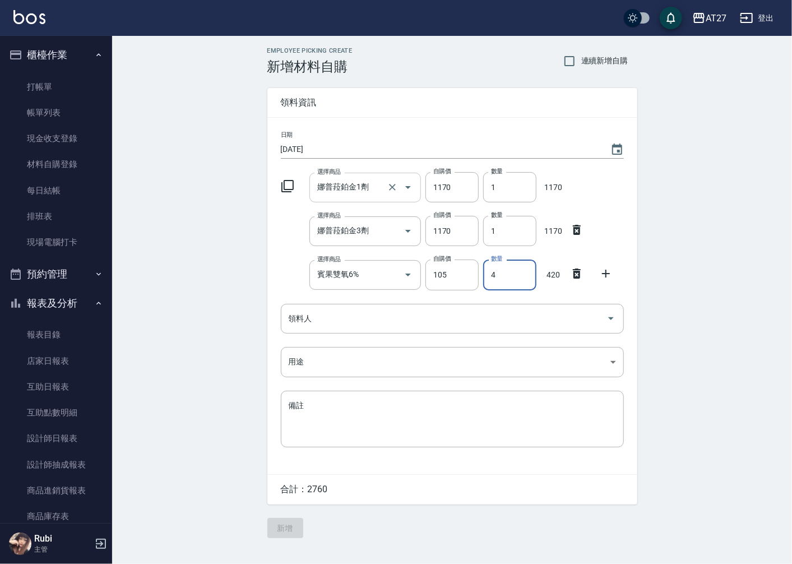
type input "4"
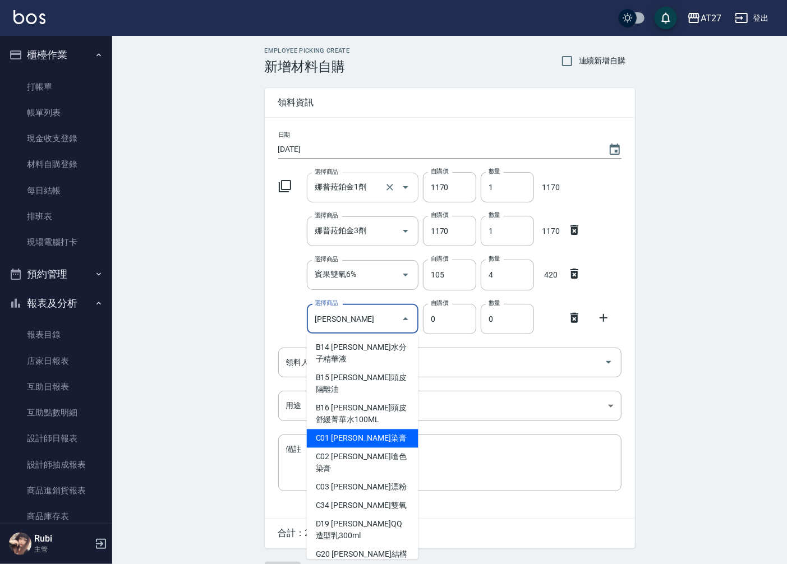
type input "[PERSON_NAME]染膏"
type input "90"
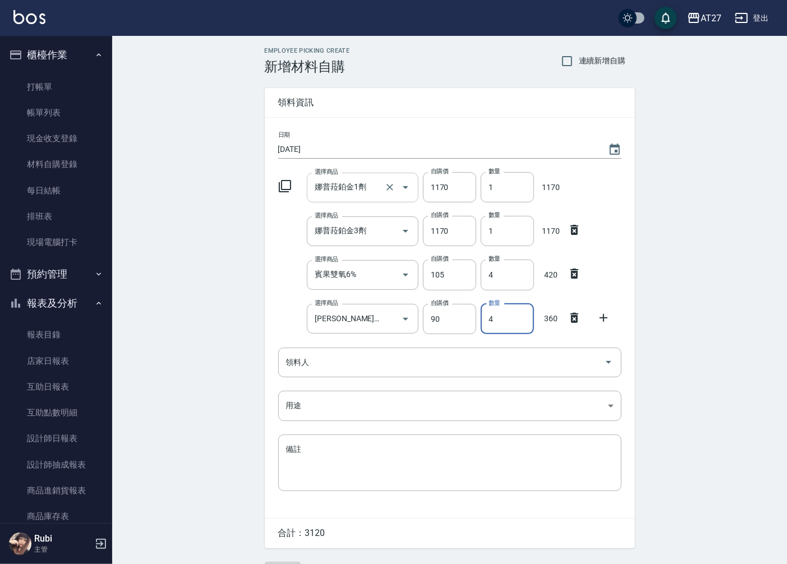
type input "4"
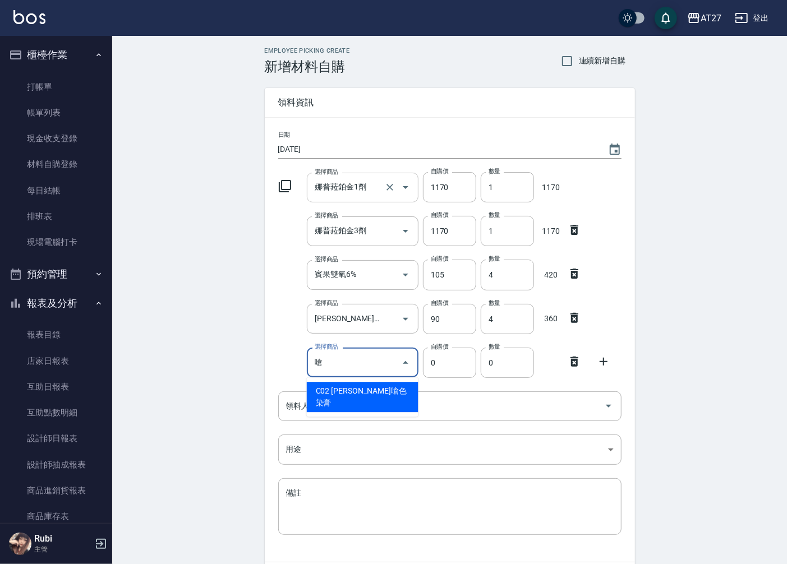
type input "[PERSON_NAME]嗆色染膏"
type input "120"
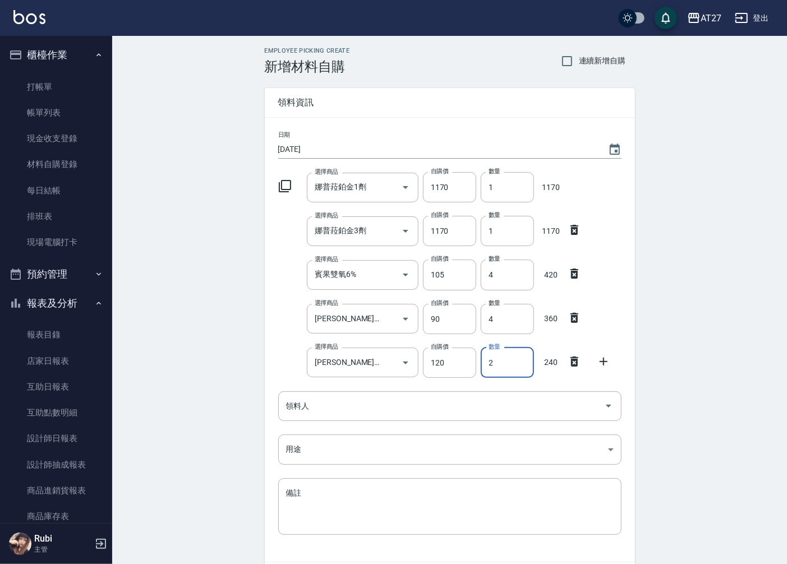
type input "2"
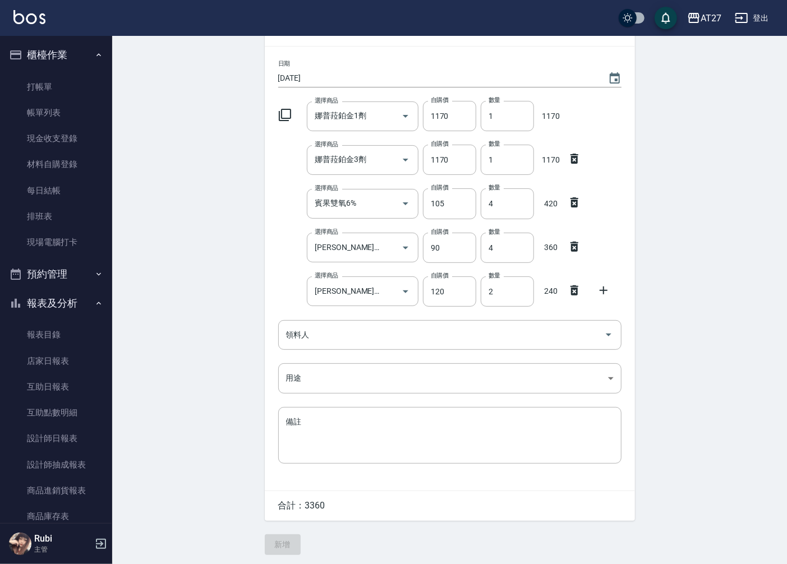
scroll to position [74, 0]
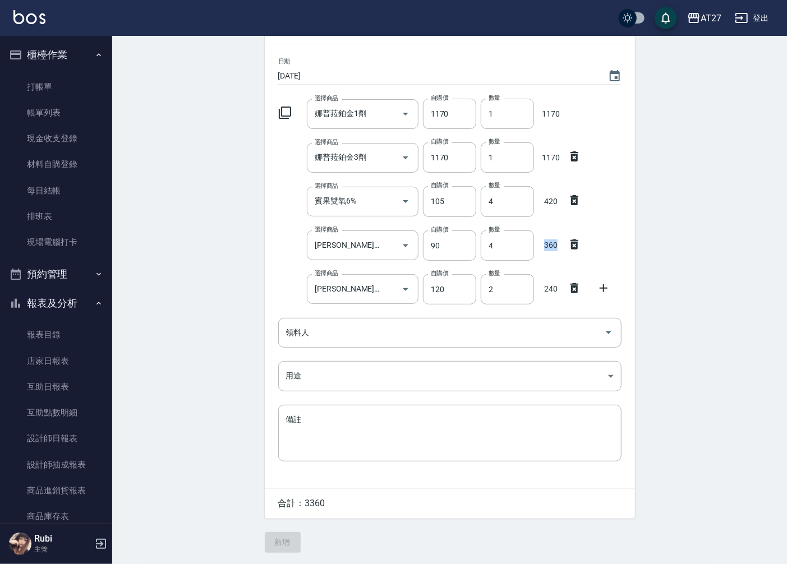
drag, startPoint x: 544, startPoint y: 247, endPoint x: 558, endPoint y: 243, distance: 15.1
click at [558, 243] on p "360" at bounding box center [550, 245] width 25 height 12
drag, startPoint x: 558, startPoint y: 243, endPoint x: 643, endPoint y: 251, distance: 85.0
click at [643, 251] on div "Employee Picking Create 新增材料自購 連續新增自購 領料資訊 日期 [DATE] 選擇商品 娜普菈鉑金1劑 選擇商品 自購價 1170…" at bounding box center [449, 263] width 392 height 602
drag, startPoint x: 542, startPoint y: 243, endPoint x: 557, endPoint y: 295, distance: 54.3
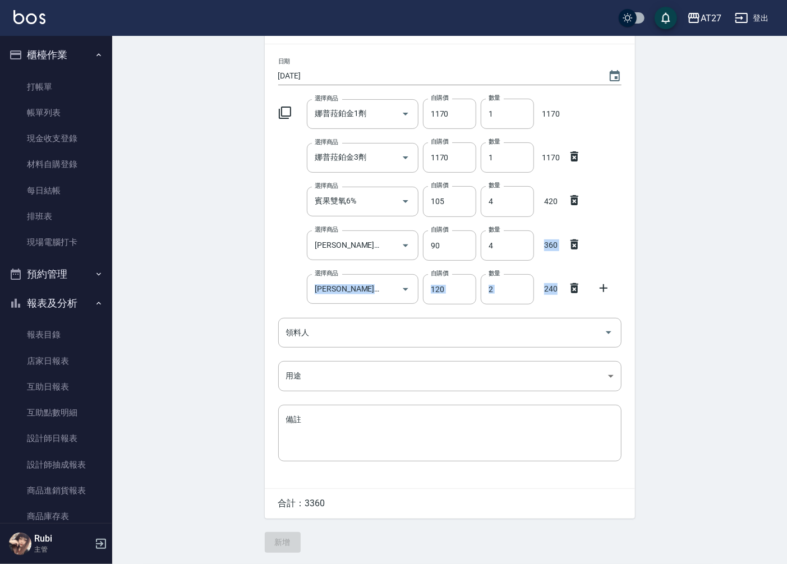
click at [557, 295] on div "日期 [DATE] 選擇商品 娜普菈鉑金1劑 選擇商品 自購價 1170 自購價 數量 1 數量 1170 選擇商品 娜普菈鉑金3劑 選擇商品 自購價 117…" at bounding box center [450, 266] width 370 height 444
drag, startPoint x: 557, startPoint y: 295, endPoint x: 486, endPoint y: 245, distance: 87.0
click at [486, 245] on input "4" at bounding box center [507, 245] width 53 height 30
type input "34"
drag, startPoint x: 488, startPoint y: 289, endPoint x: 497, endPoint y: 290, distance: 8.5
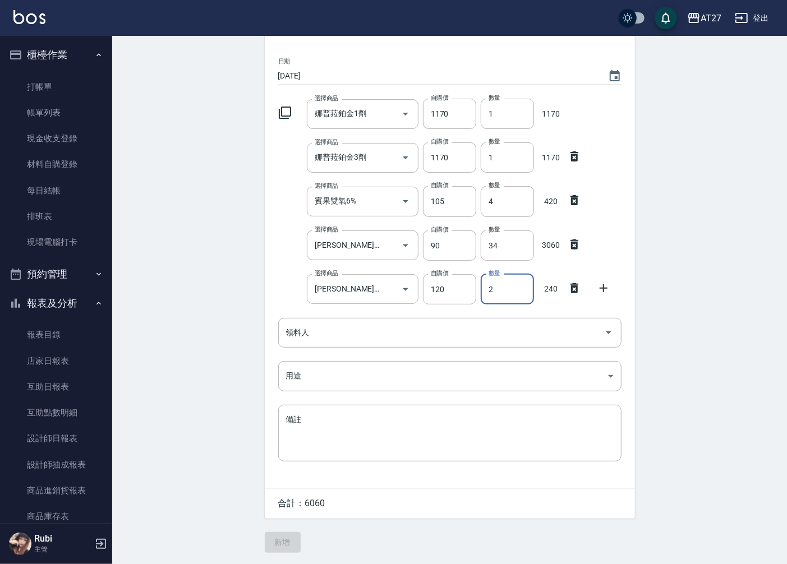
click at [497, 290] on input "2" at bounding box center [507, 289] width 53 height 30
type input "5"
drag, startPoint x: 489, startPoint y: 204, endPoint x: 502, endPoint y: 204, distance: 12.9
click at [502, 204] on input "4" at bounding box center [507, 201] width 53 height 30
type input "12"
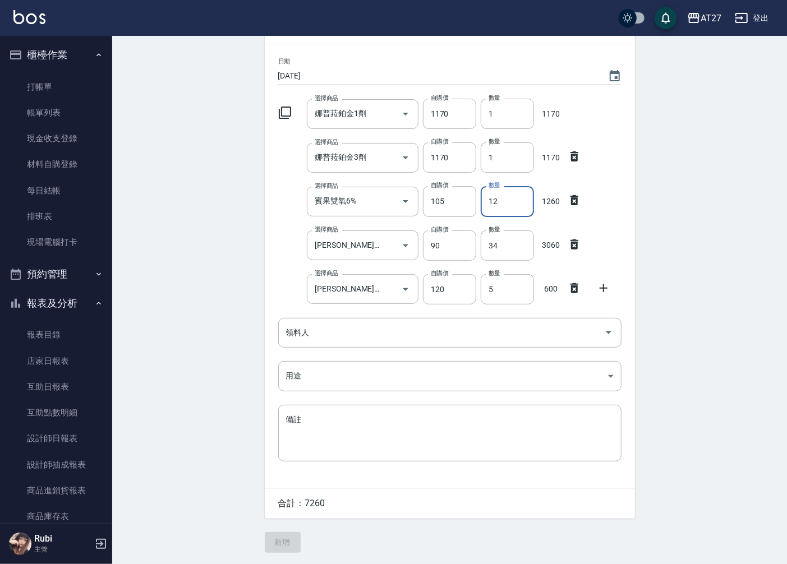
click at [603, 288] on icon at bounding box center [603, 288] width 8 height 8
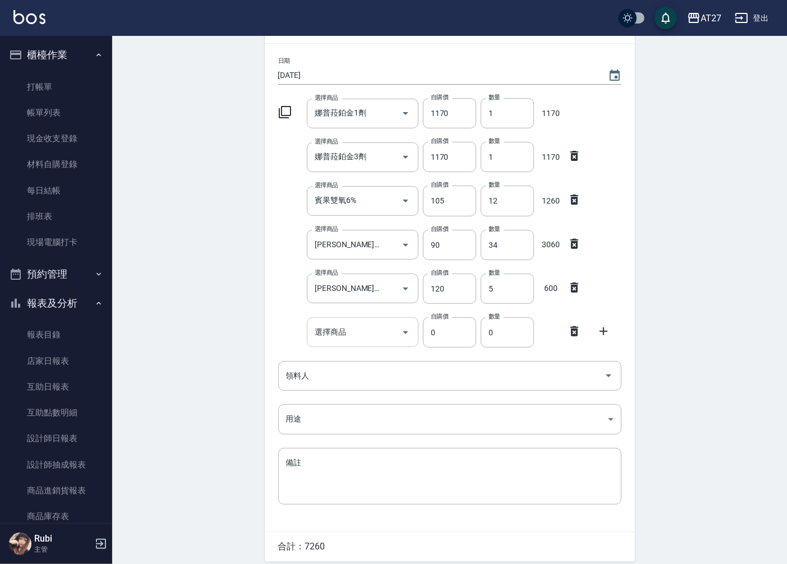
click at [343, 335] on div "選擇商品 選擇商品" at bounding box center [363, 332] width 112 height 30
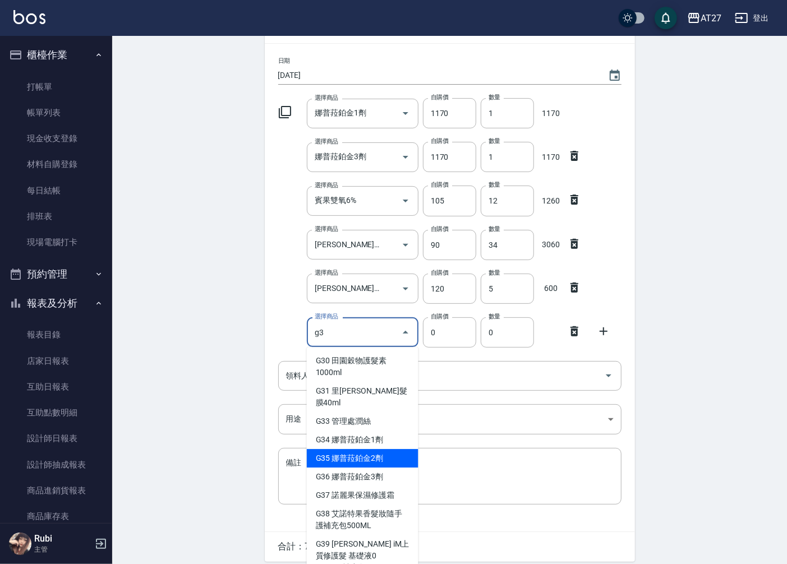
click at [340, 449] on li "G35 娜普菈鉑金2劑" at bounding box center [363, 458] width 112 height 19
type input "娜普菈鉑金2劑"
type input "520"
type input "1"
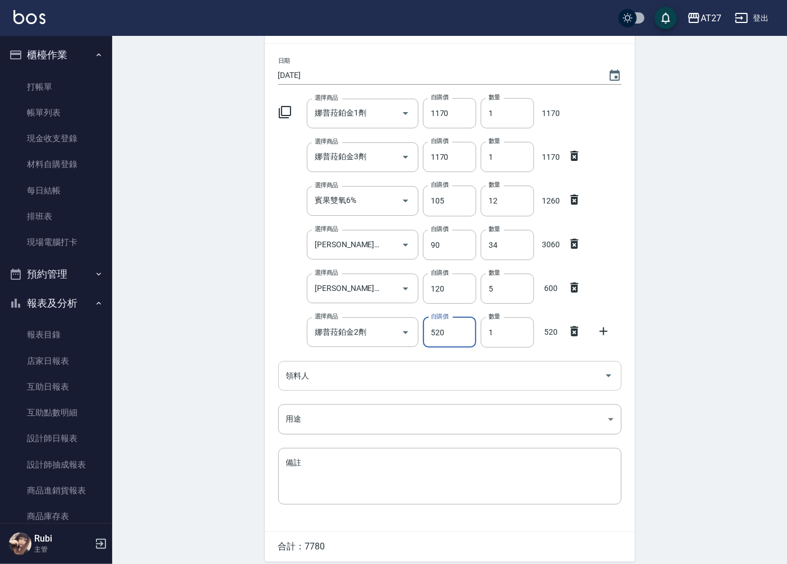
click at [395, 382] on input "領料人" at bounding box center [441, 376] width 316 height 20
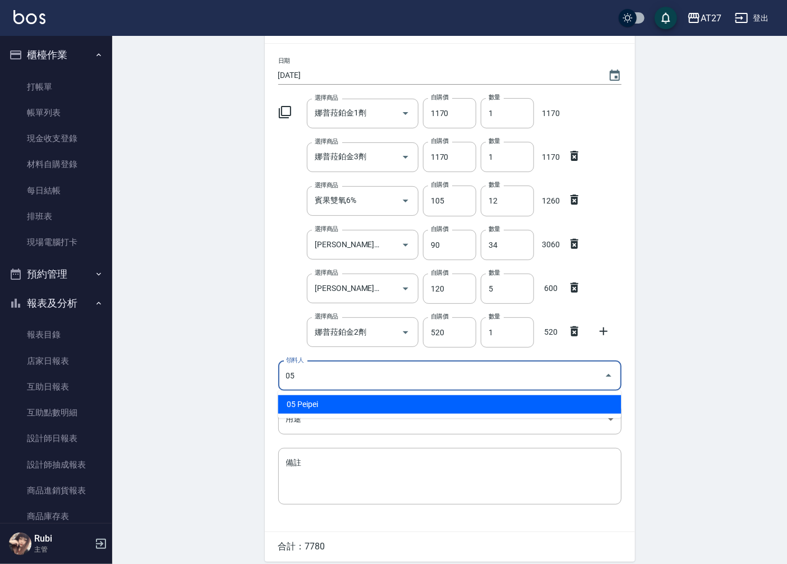
type input "05 Peipei"
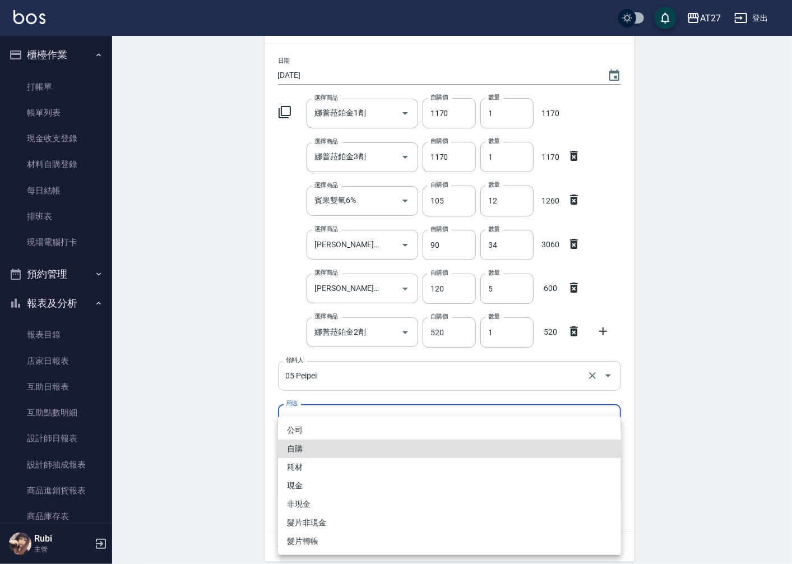
type input "自購"
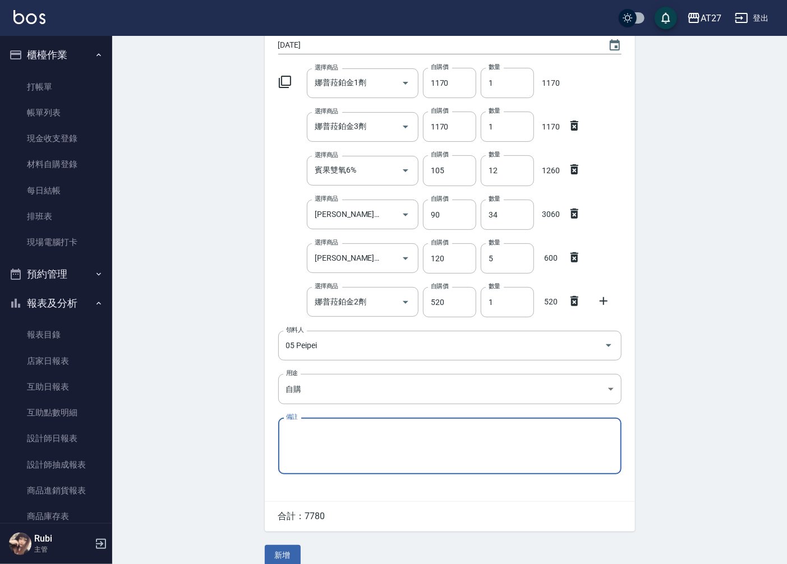
scroll to position [118, 0]
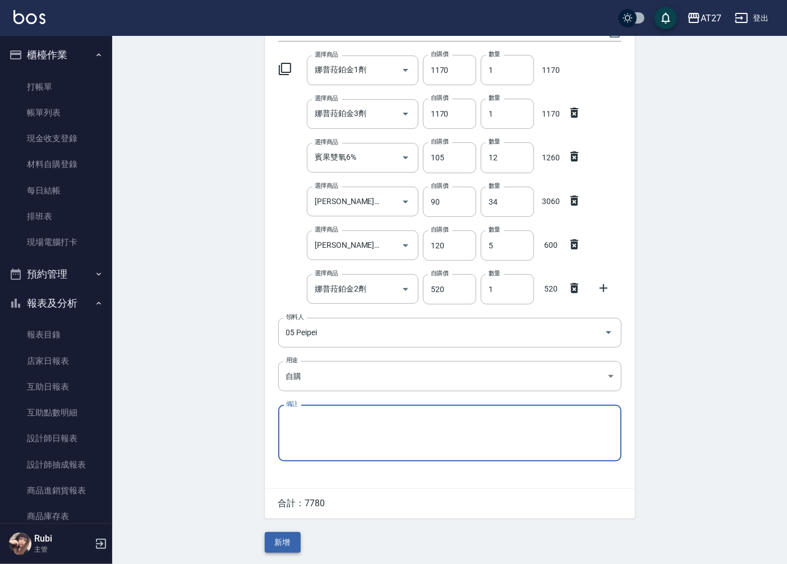
click at [292, 539] on button "新增" at bounding box center [283, 542] width 36 height 21
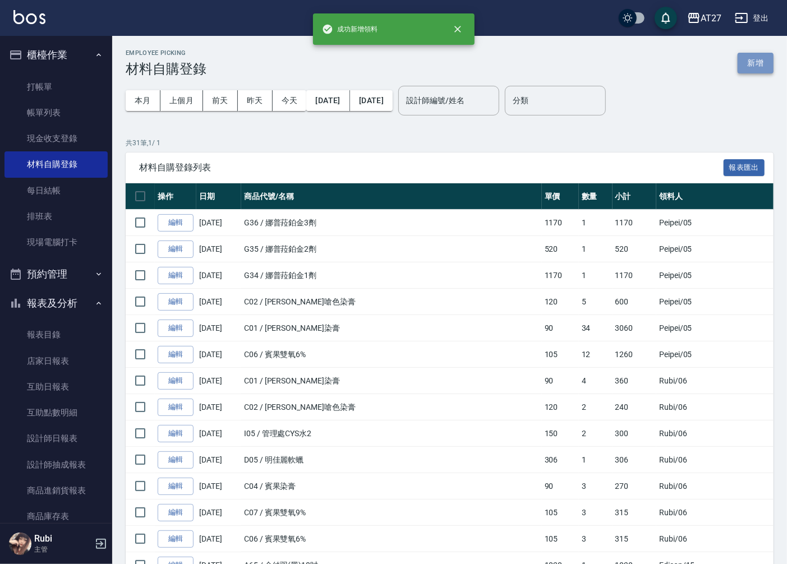
click at [754, 58] on button "新增" at bounding box center [755, 63] width 36 height 21
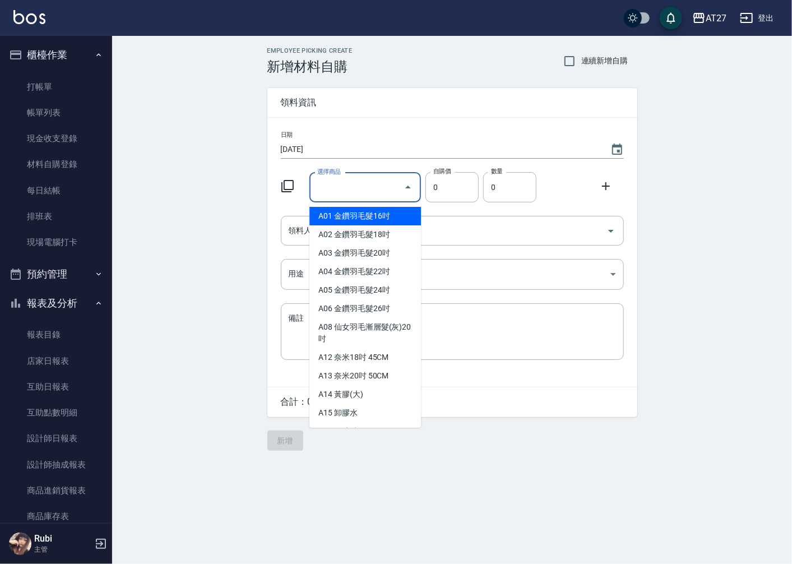
click at [338, 192] on input "選擇商品" at bounding box center [357, 188] width 85 height 20
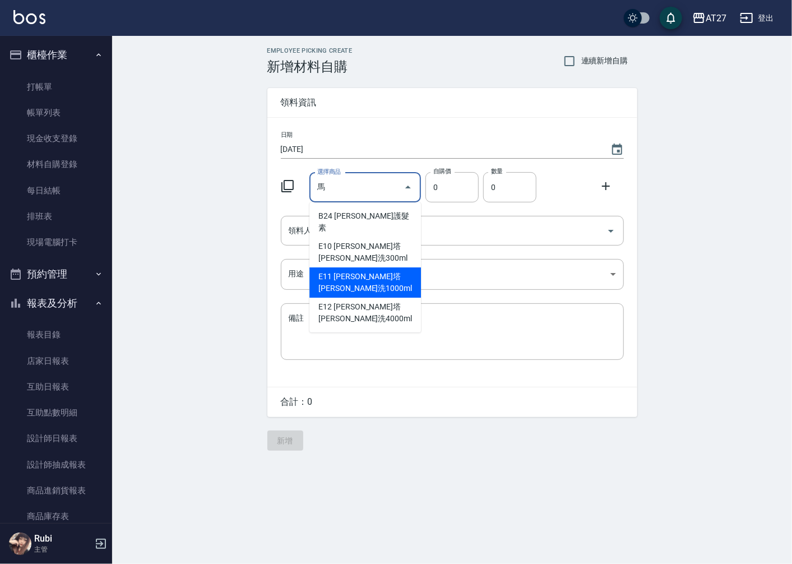
type input "[PERSON_NAME][PERSON_NAME]洗1000ml"
type input "600"
type input "1"
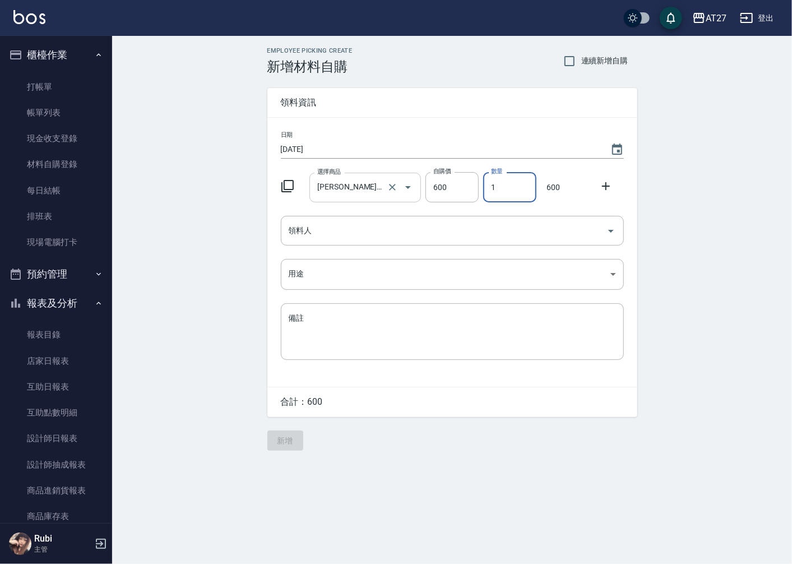
click at [356, 187] on input "[PERSON_NAME][PERSON_NAME]洗1000ml" at bounding box center [350, 188] width 70 height 20
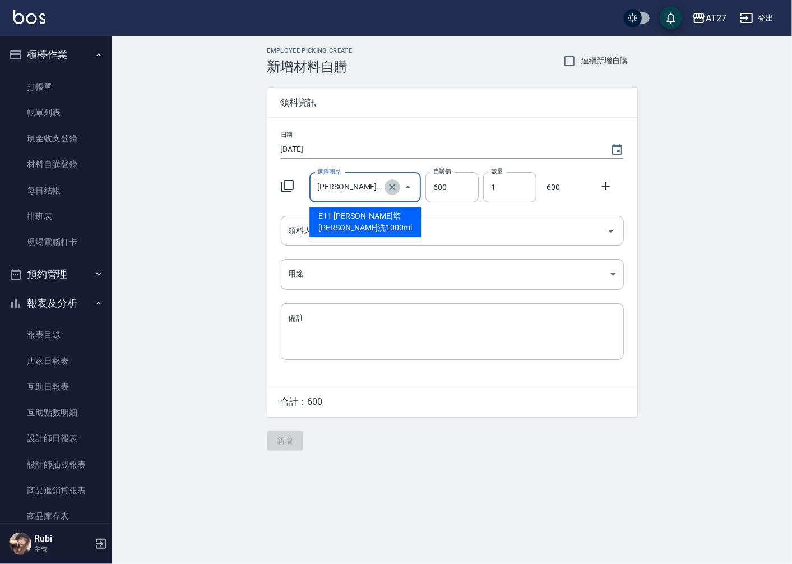
click at [396, 188] on icon "Clear" at bounding box center [392, 187] width 11 height 11
type input "0"
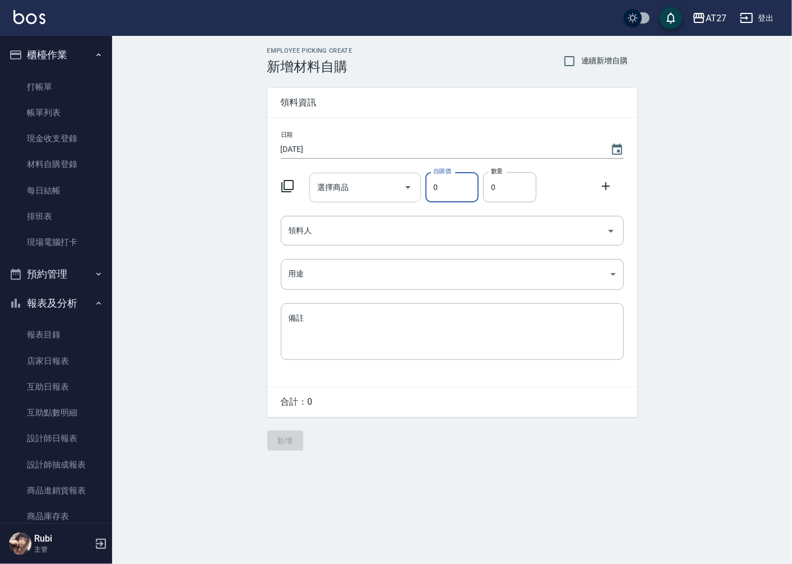
click at [360, 185] on input "選擇商品" at bounding box center [357, 188] width 85 height 20
type input "a"
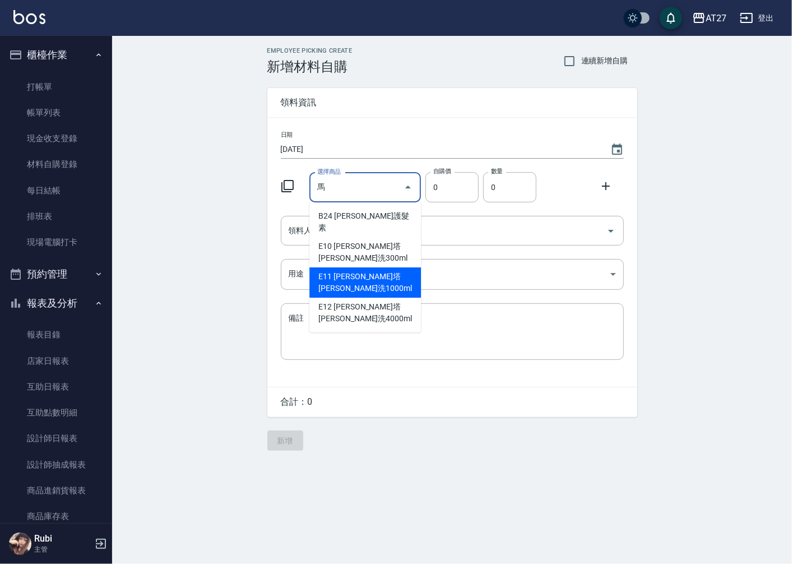
type input "[PERSON_NAME][PERSON_NAME]洗1000ml"
type input "600"
type input "1"
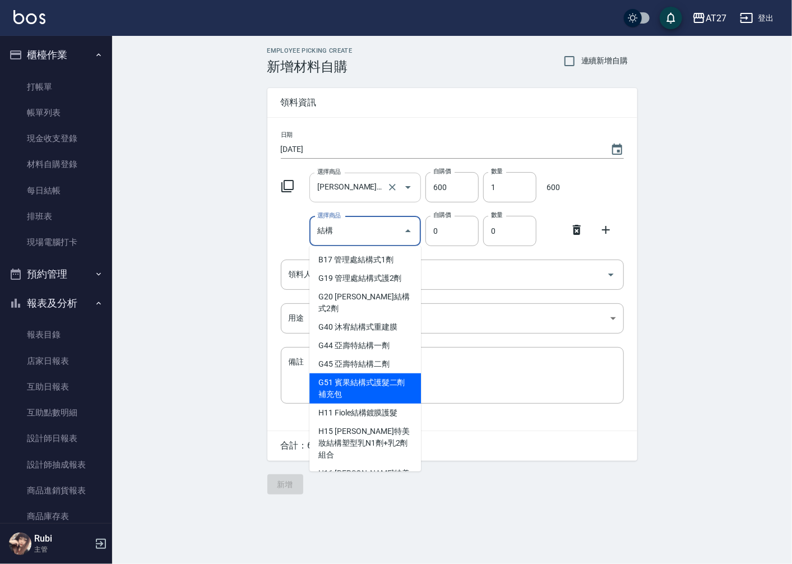
type input "賓果結構式護髮二劑補充包"
type input "600"
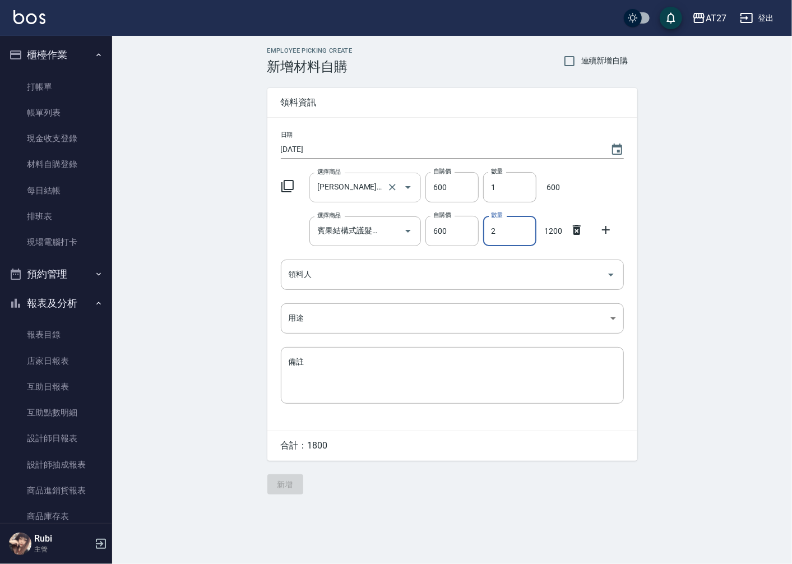
type input "2"
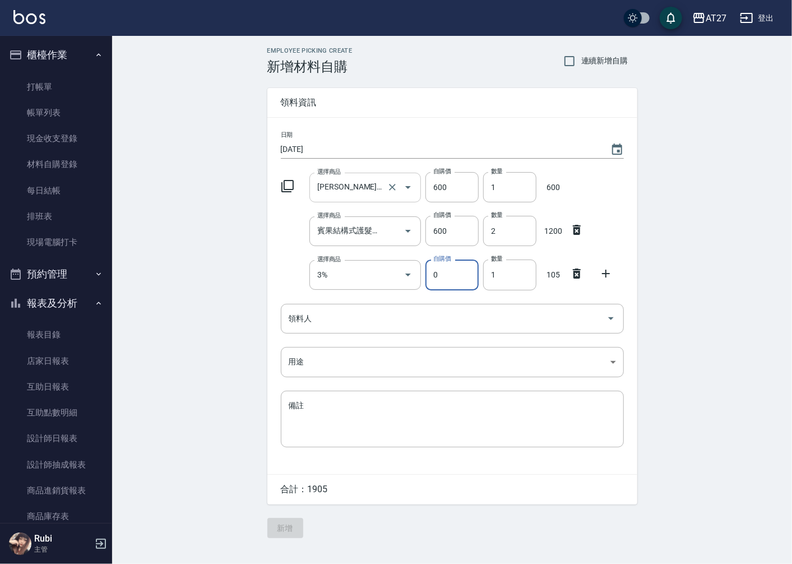
type input "賓果雙氧3%"
type input "105"
type input "2"
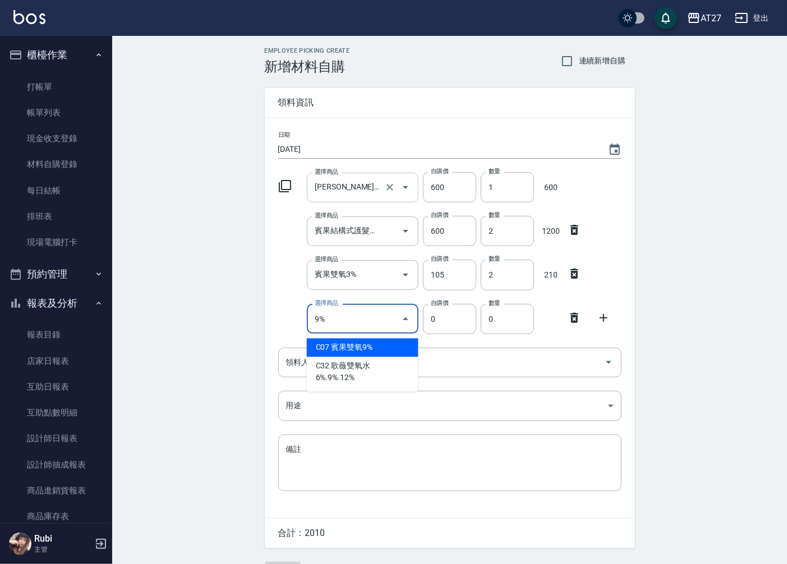
type input "賓果雙氧9%"
type input "105"
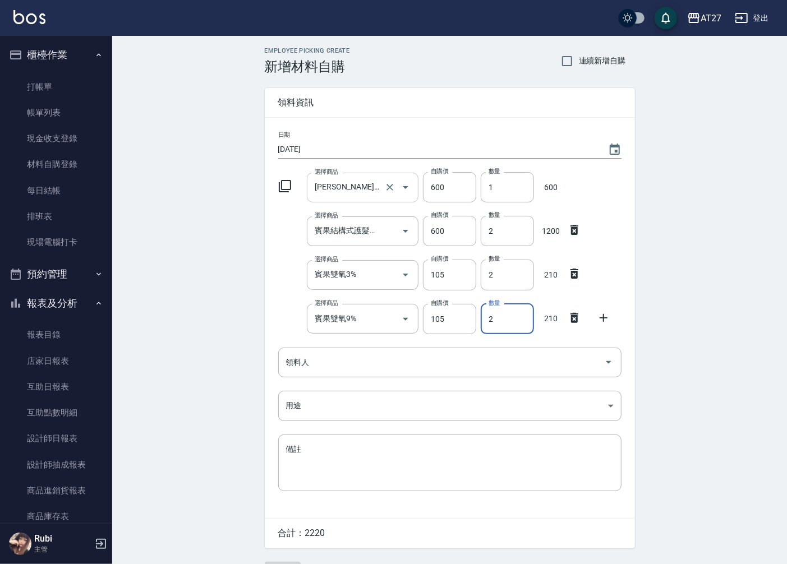
type input "2"
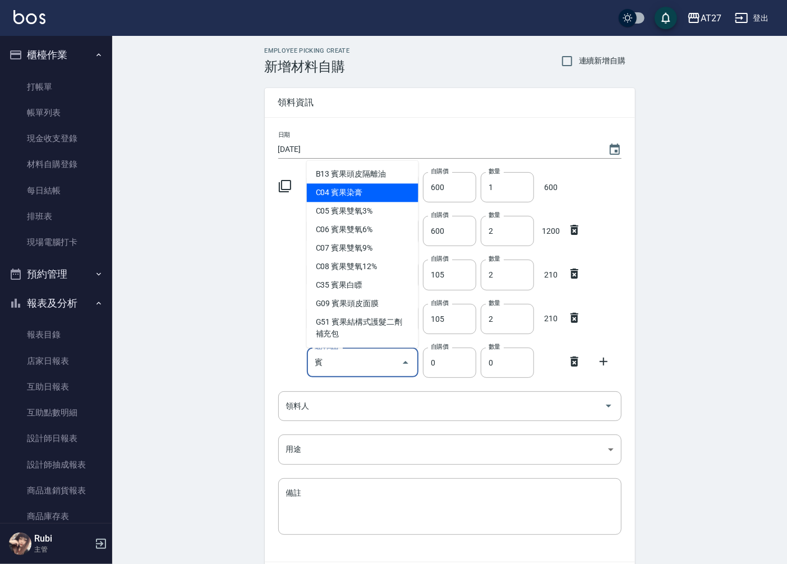
type input "賓果染膏"
type input "90"
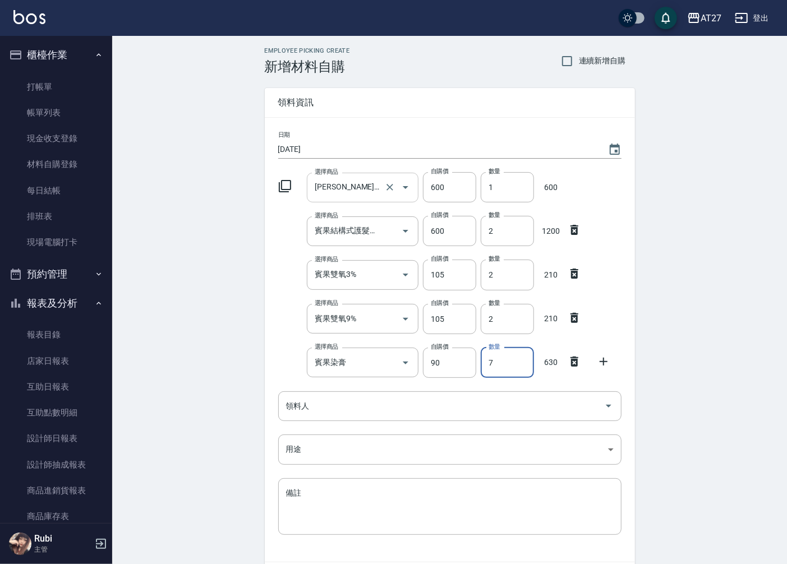
type input "7"
type input "調配燙BS修護液500ML"
type input "450"
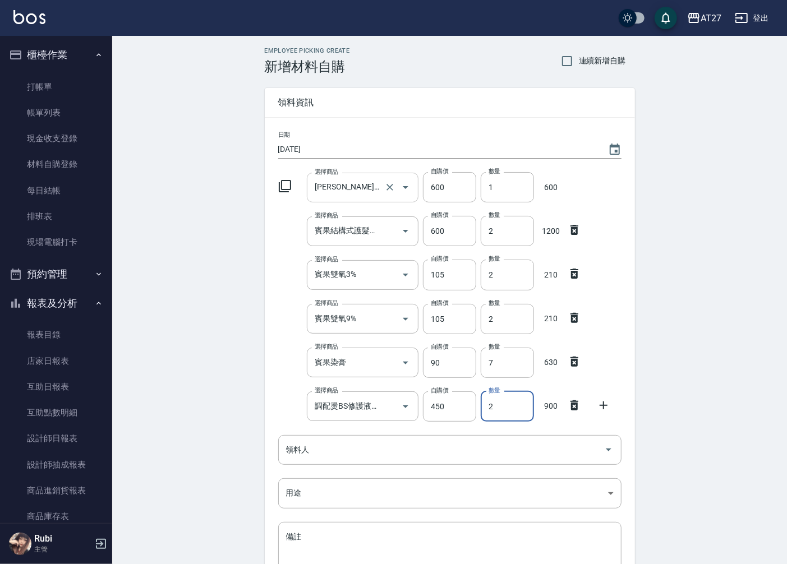
type input "2"
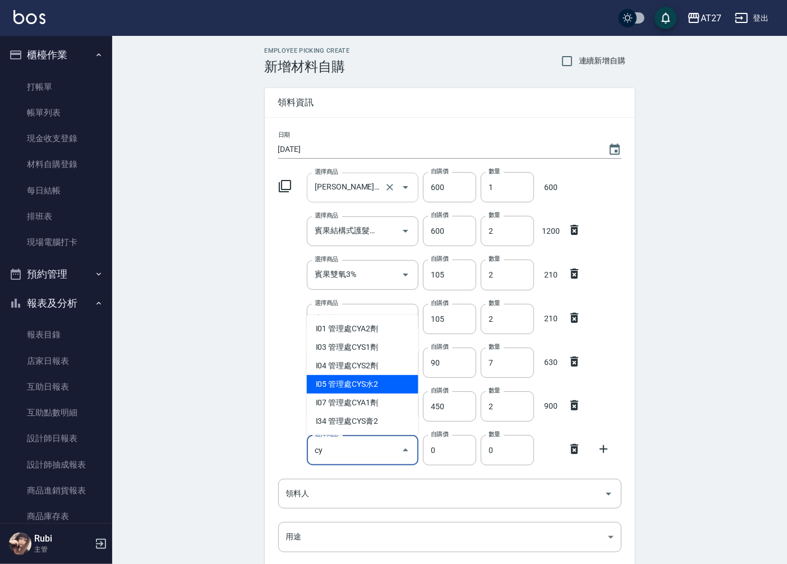
type input "管理處CYS水2"
type input "150"
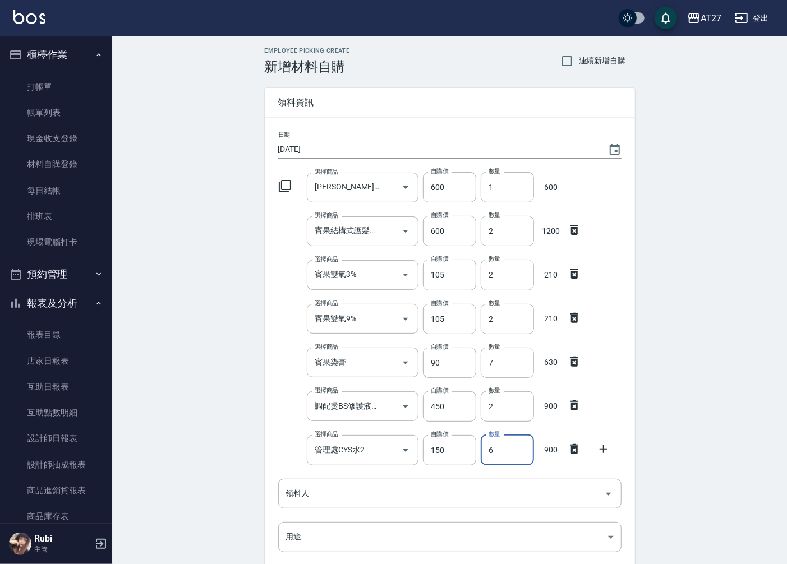
type input "6"
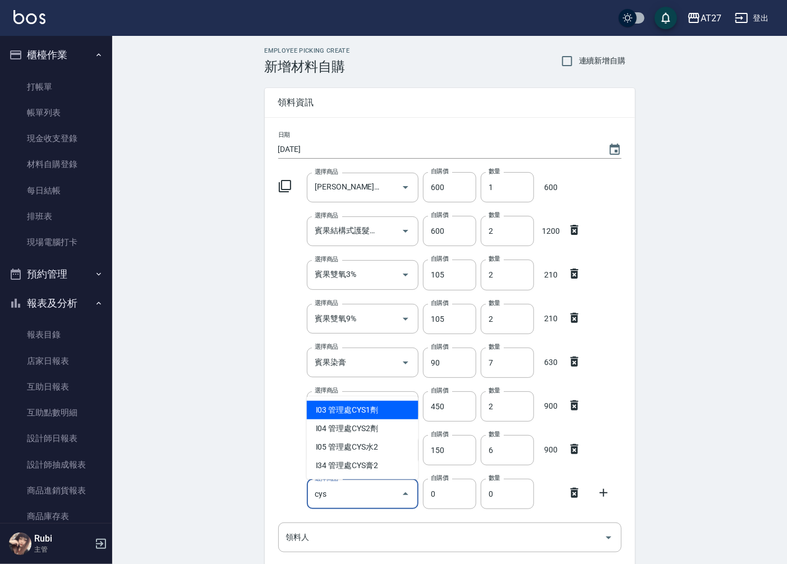
type input "管理處CYS1劑"
type input "270"
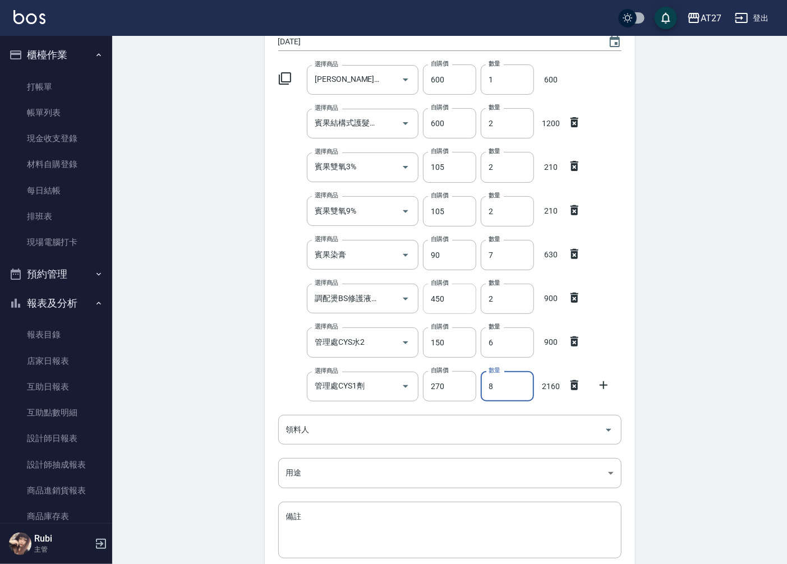
scroll to position [187, 0]
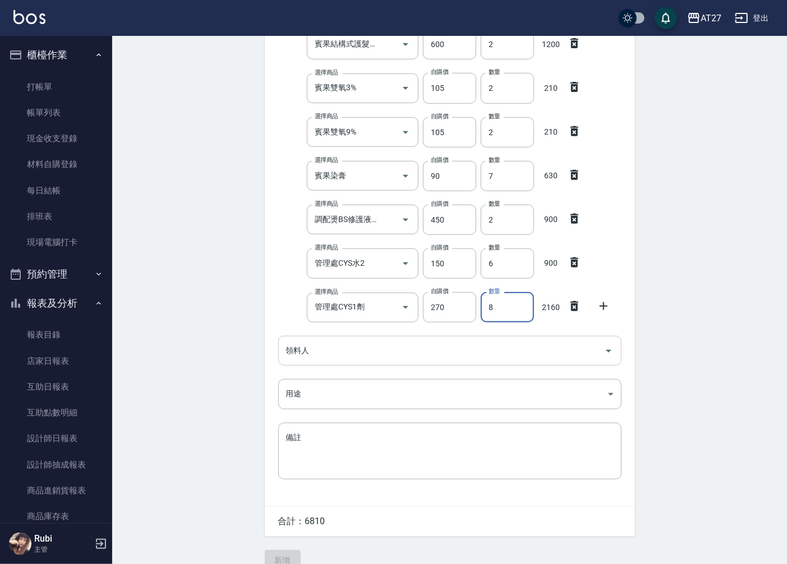
type input "8"
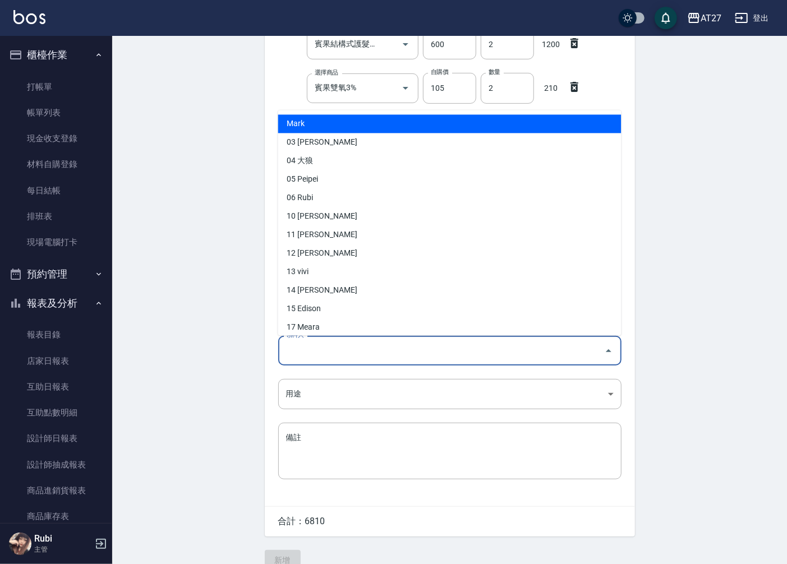
click at [364, 357] on input "領料人" at bounding box center [441, 351] width 316 height 20
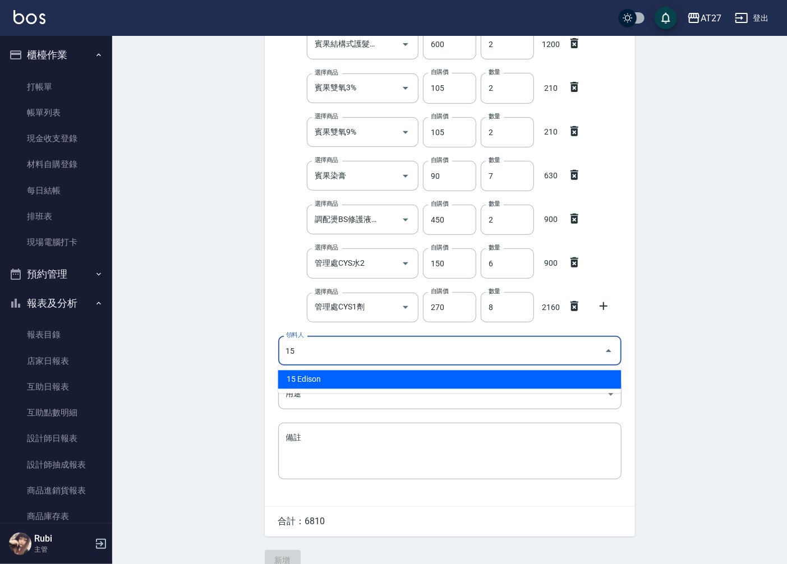
type input "15 Edison"
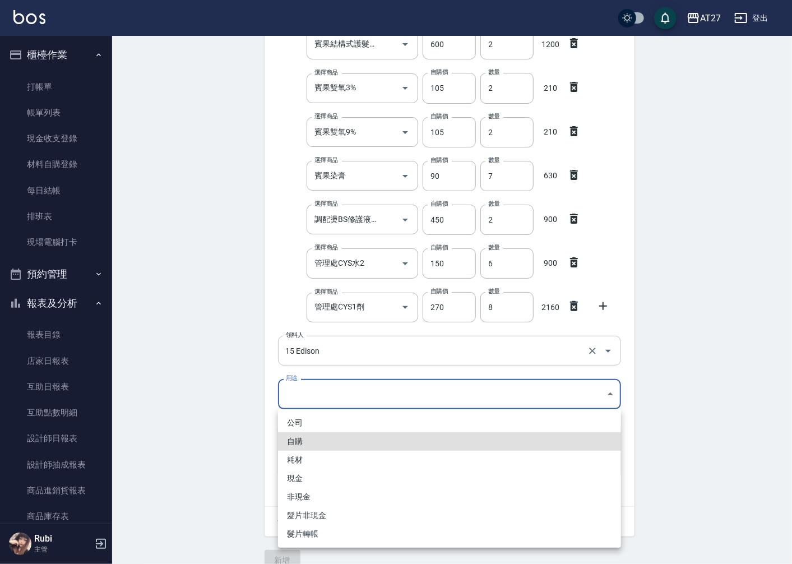
type input "自購"
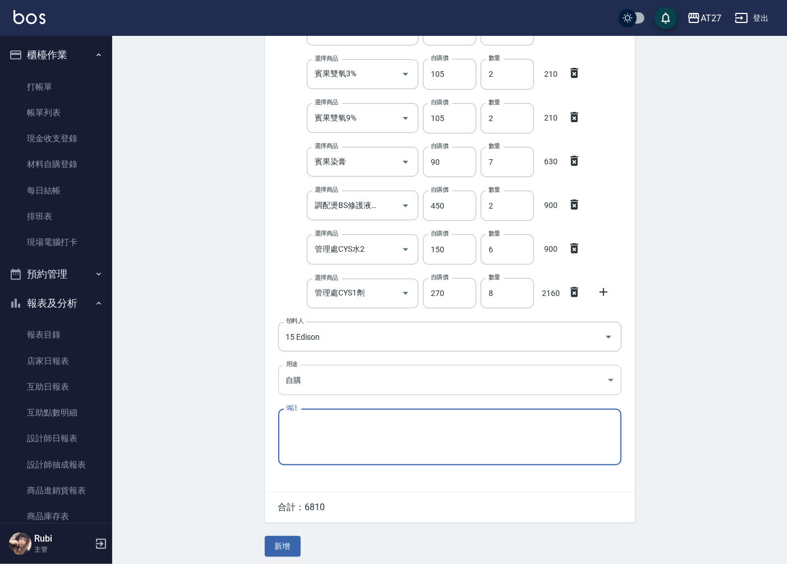
scroll to position [205, 0]
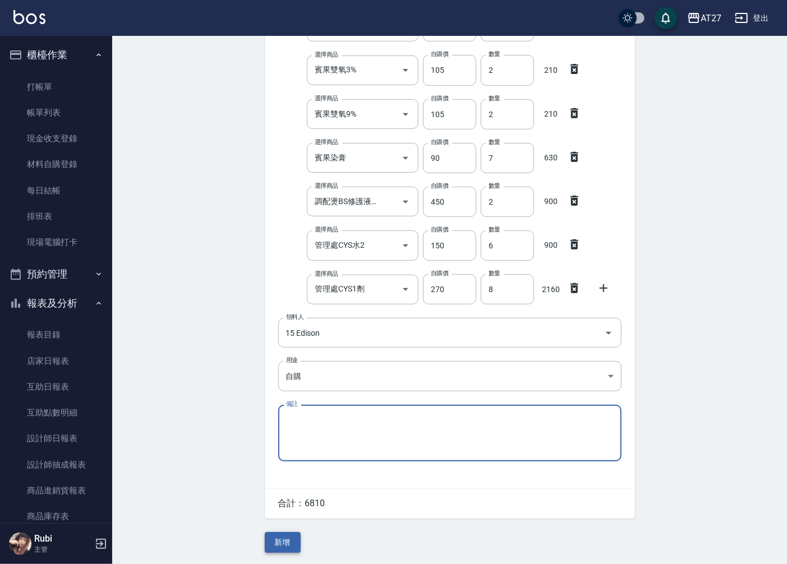
click at [288, 537] on button "新增" at bounding box center [283, 542] width 36 height 21
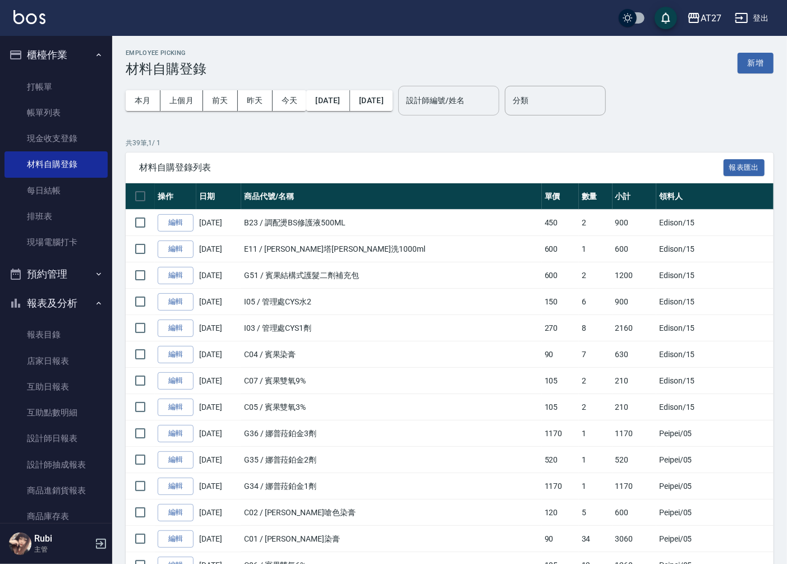
click at [484, 113] on div "設計師編號/姓名" at bounding box center [448, 101] width 101 height 30
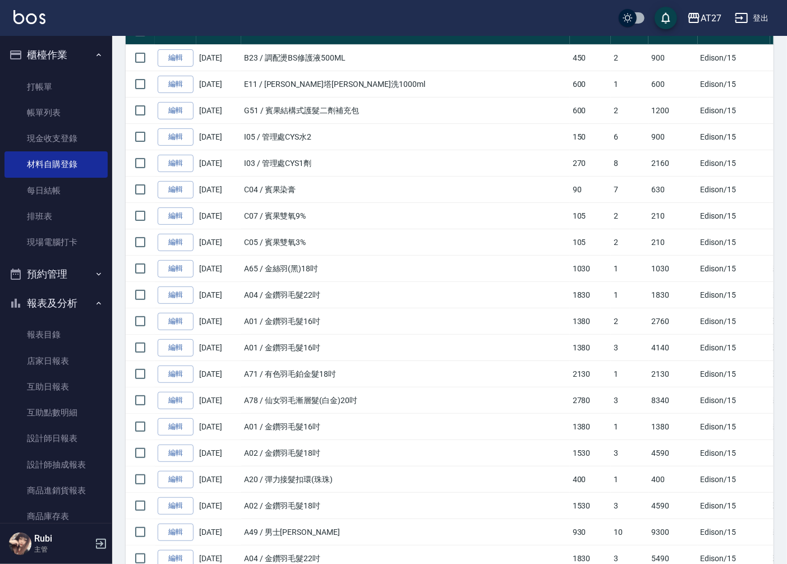
scroll to position [187, 0]
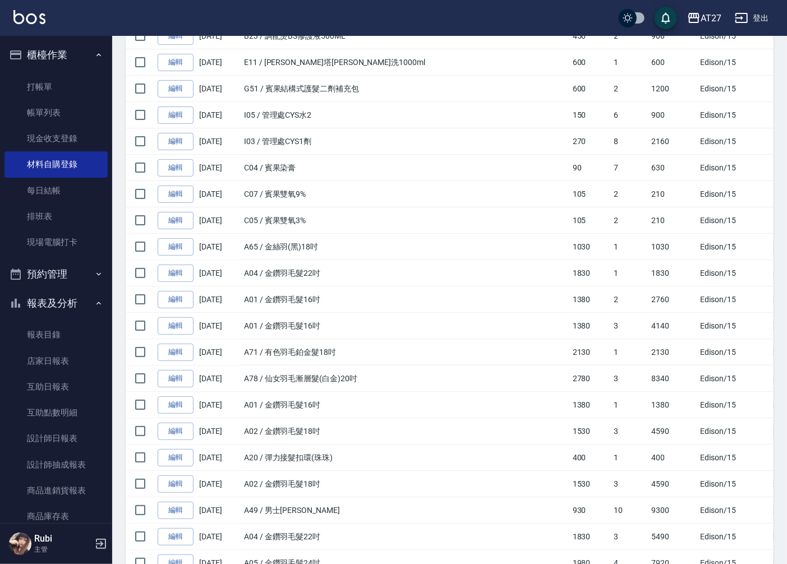
type input "Edison-15"
drag, startPoint x: 651, startPoint y: 458, endPoint x: 457, endPoint y: 463, distance: 194.1
click at [457, 463] on tr "編輯 [DATE] A20 / 彈力接髮扣環(珠珠) 400 1 400 Edison /15 自購" at bounding box center [490, 458] width 729 height 26
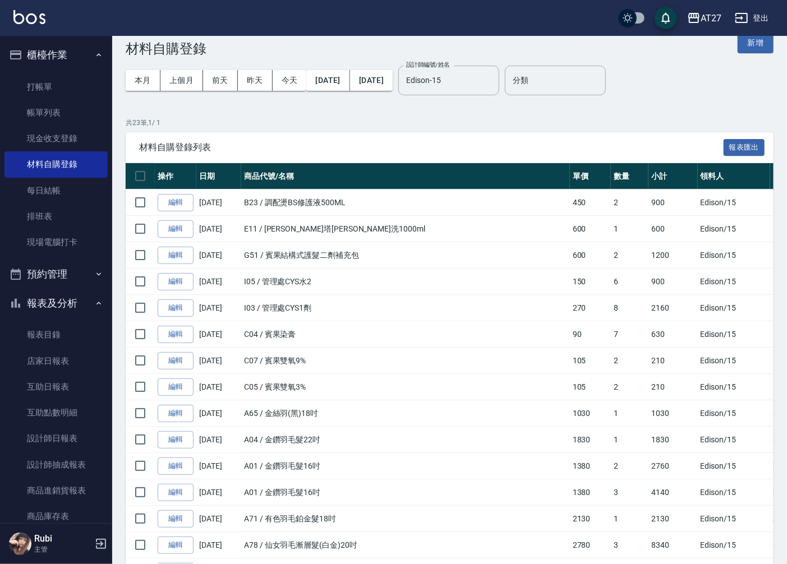
scroll to position [0, 0]
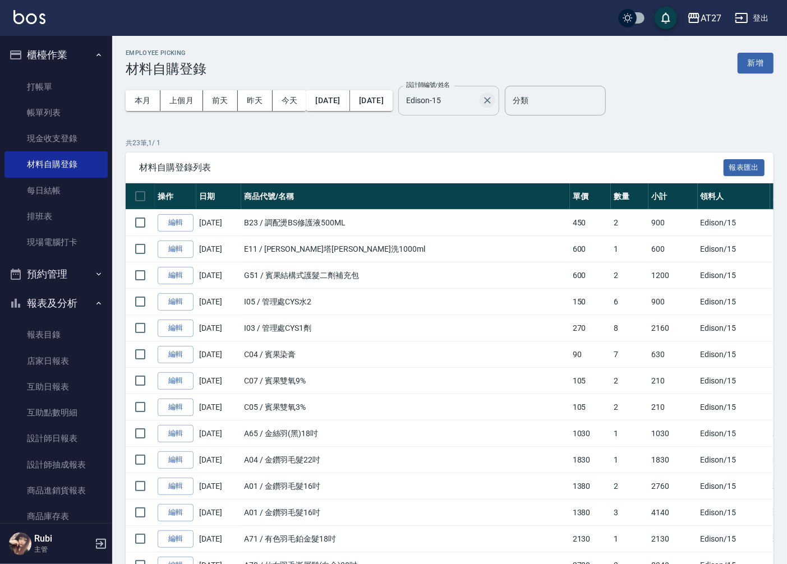
click at [491, 100] on icon "Clear" at bounding box center [487, 100] width 7 height 7
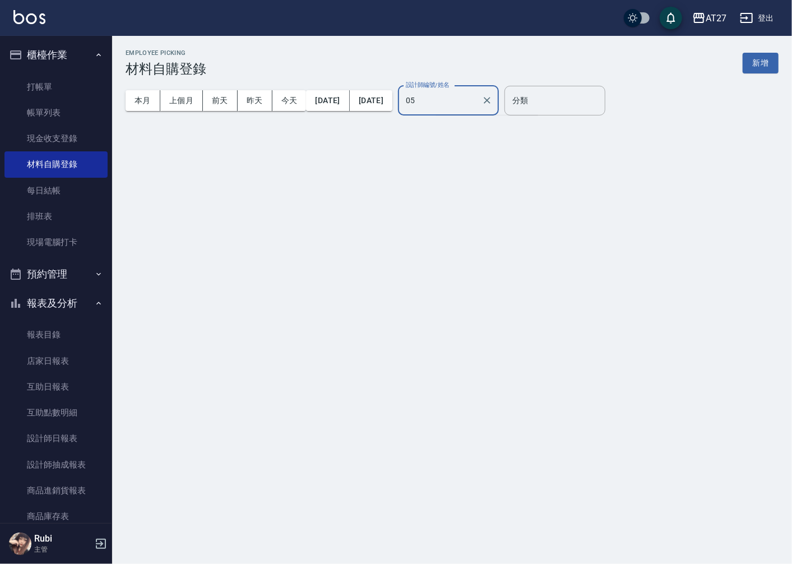
type input "Pei-05"
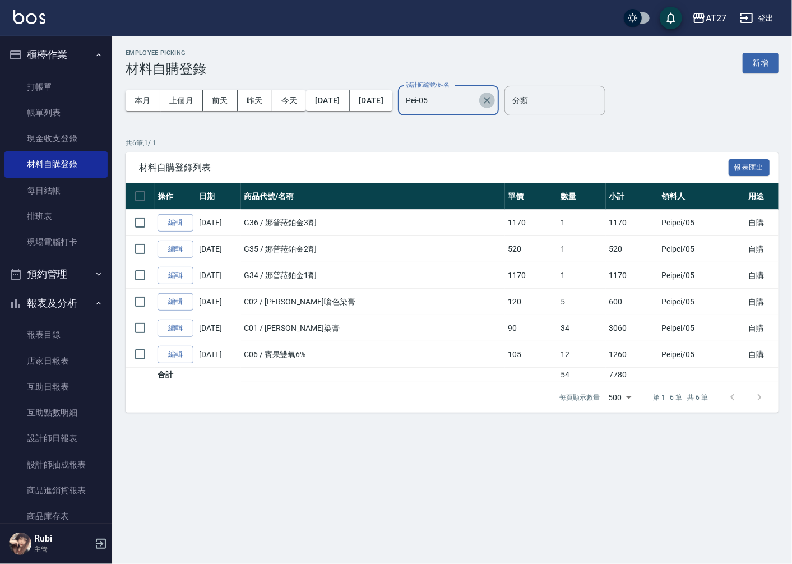
click at [493, 99] on icon "Clear" at bounding box center [487, 100] width 11 height 11
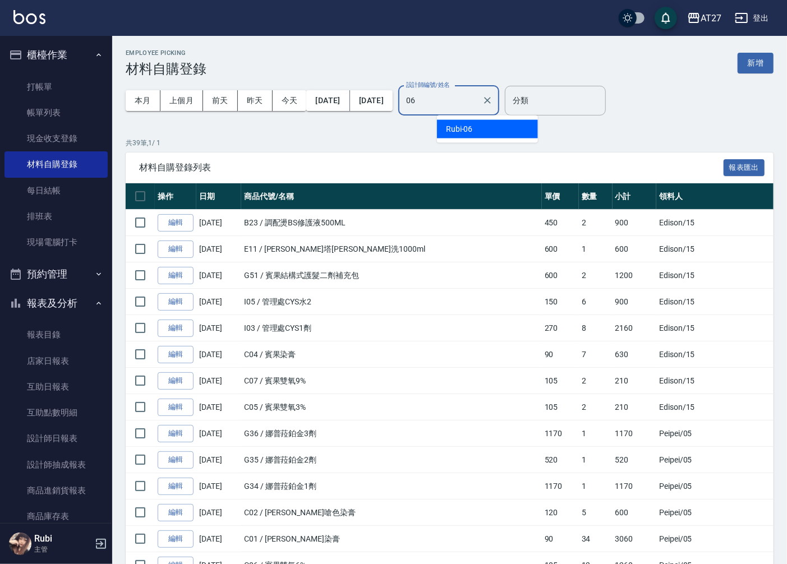
type input "Rubi-06"
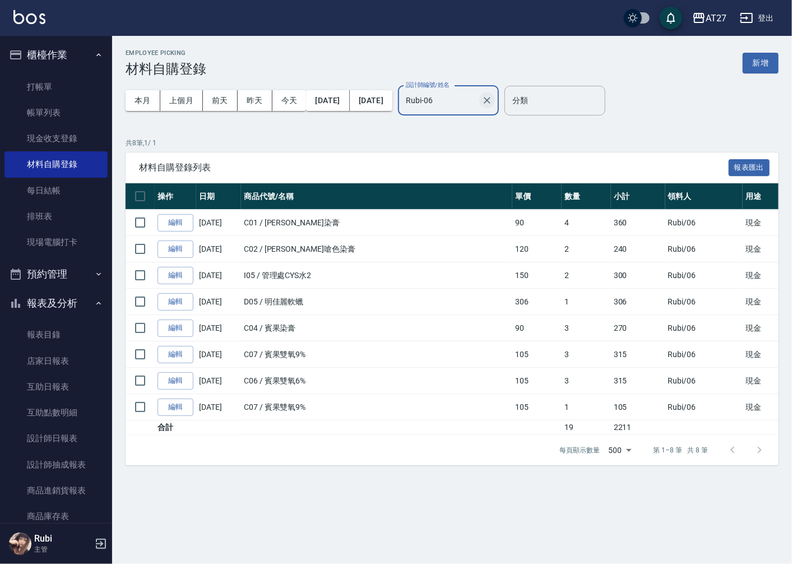
click at [493, 99] on icon "Clear" at bounding box center [487, 100] width 11 height 11
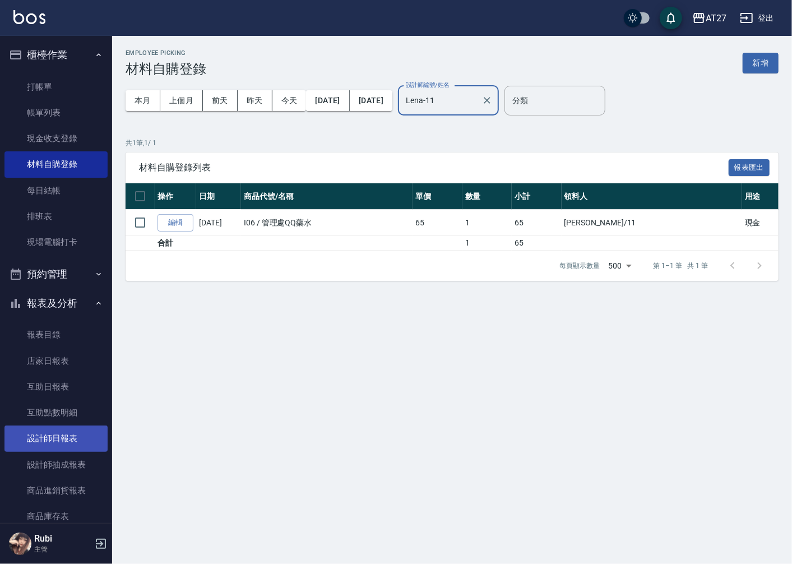
type input "Lena-11"
click at [80, 427] on link "設計師日報表" at bounding box center [55, 439] width 103 height 26
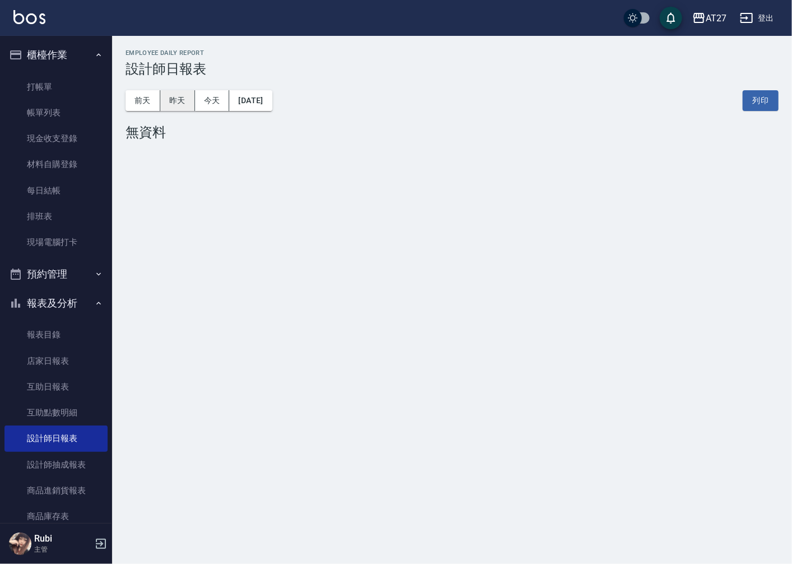
click at [176, 102] on button "昨天" at bounding box center [177, 100] width 35 height 21
